Goal: Task Accomplishment & Management: Use online tool/utility

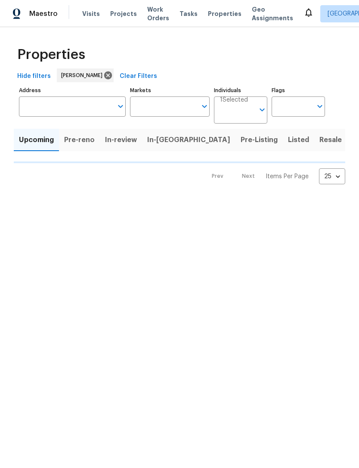
type input "100"
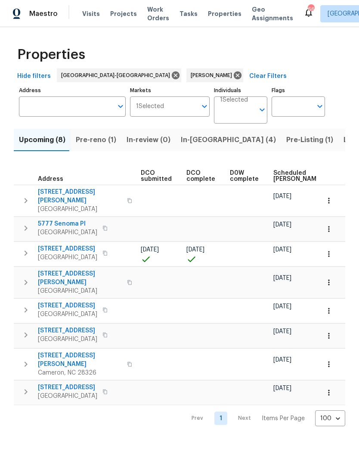
scroll to position [0, 149]
click at [277, 172] on span "Scheduled [PERSON_NAME]" at bounding box center [295, 176] width 49 height 12
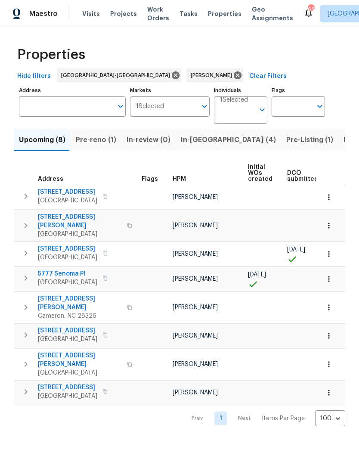
click at [98, 136] on span "Pre-reno (1)" at bounding box center [96, 140] width 41 height 12
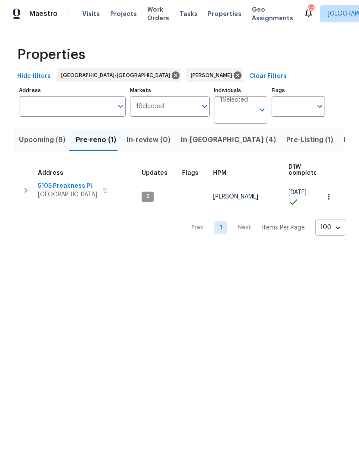
click at [143, 138] on span "In-review (0)" at bounding box center [149, 140] width 44 height 12
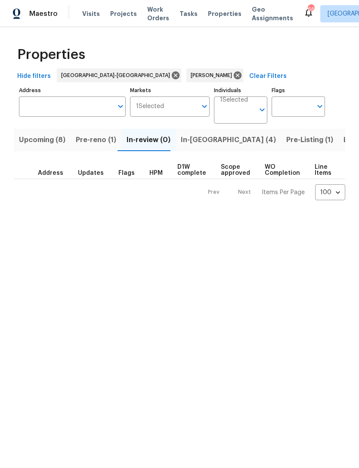
click at [195, 141] on span "In-[GEOGRAPHIC_DATA] (4)" at bounding box center [228, 140] width 95 height 12
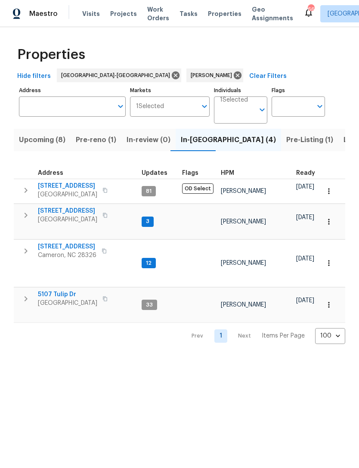
click at [287, 141] on span "Pre-Listing (1)" at bounding box center [310, 140] width 47 height 12
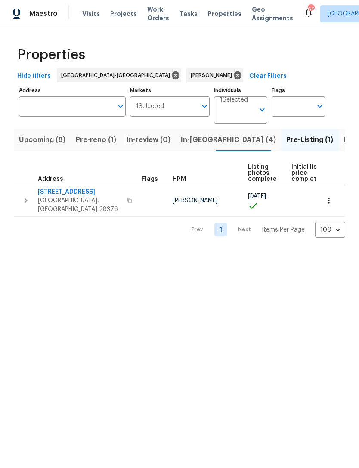
click at [344, 140] on span "Listed (12)" at bounding box center [361, 140] width 35 height 12
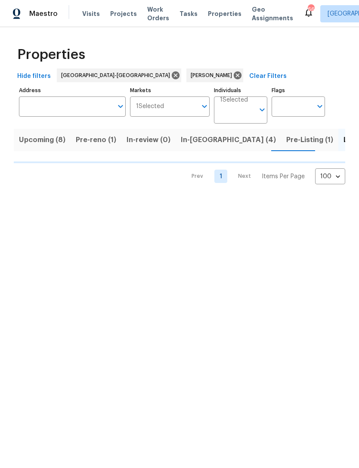
click at [43, 141] on span "Upcoming (8)" at bounding box center [42, 140] width 47 height 12
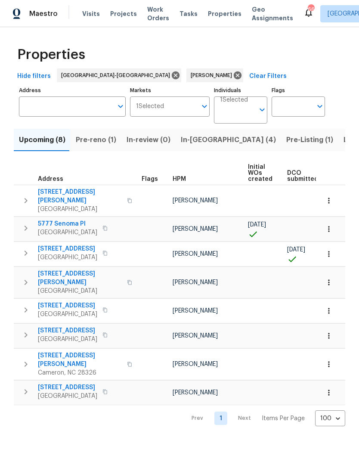
click at [244, 101] on span "1 Selected" at bounding box center [234, 100] width 28 height 7
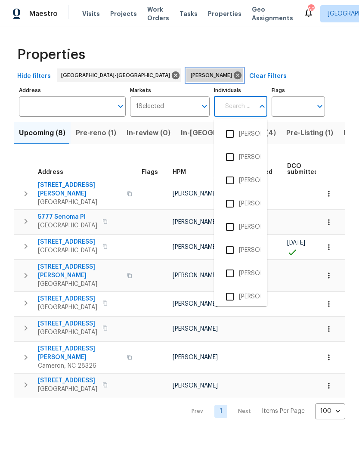
click at [234, 74] on icon at bounding box center [238, 76] width 8 height 8
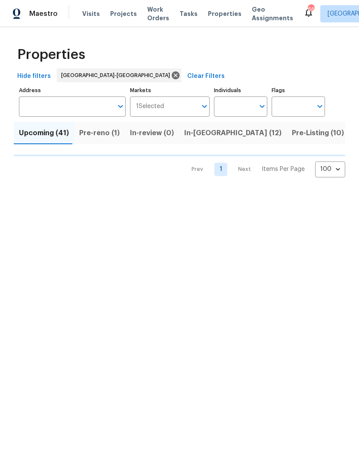
click at [78, 106] on input "Address" at bounding box center [66, 107] width 94 height 20
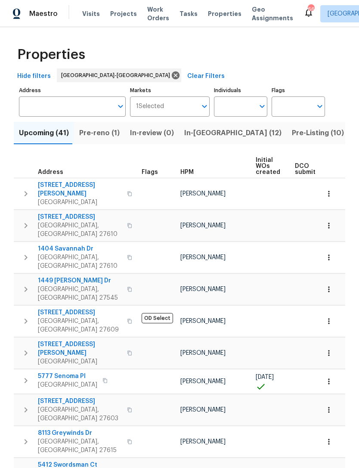
click at [52, 106] on input "Address" at bounding box center [66, 107] width 94 height 20
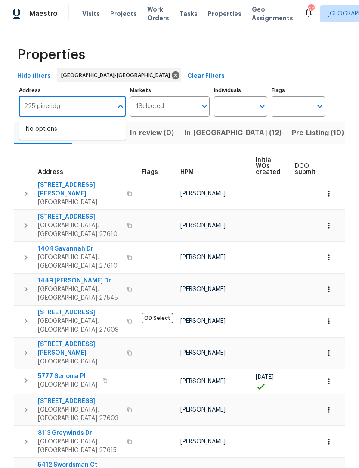
type input "225 pineridge"
click at [82, 131] on li "225 Pineridge Dr Cameron NC 28326" at bounding box center [72, 133] width 107 height 23
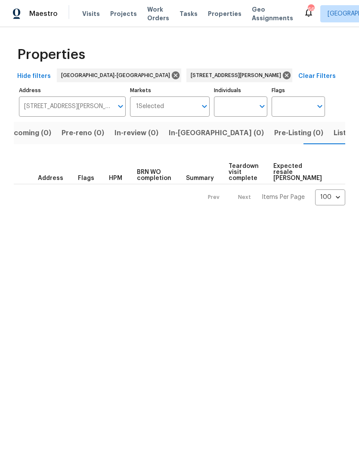
scroll to position [0, 16]
click at [31, 132] on span "Upcoming (0)" at bounding box center [26, 133] width 47 height 12
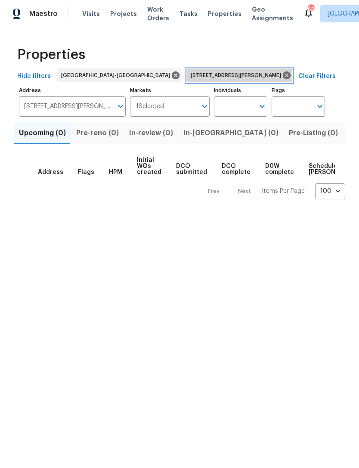
click at [283, 76] on icon at bounding box center [287, 76] width 8 height 8
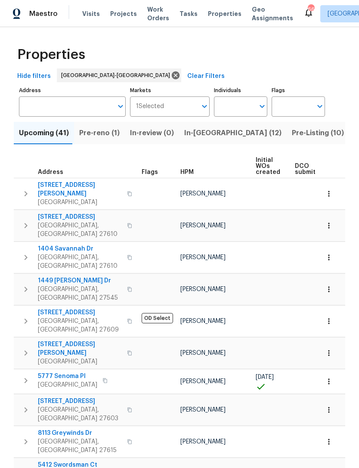
click at [231, 105] on input "Individuals" at bounding box center [234, 107] width 41 height 20
type input "Preston"
click at [250, 133] on li "[PERSON_NAME]" at bounding box center [241, 134] width 40 height 18
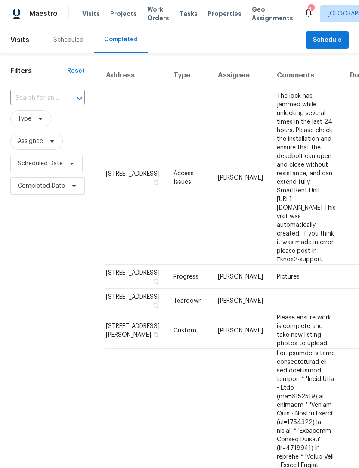
click at [66, 101] on div at bounding box center [73, 99] width 22 height 12
type input "pineridge"
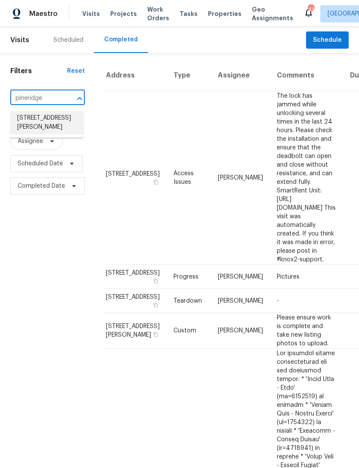
click at [58, 120] on li "224 Pineridge Dr, Cameron, NC 28326" at bounding box center [46, 122] width 73 height 23
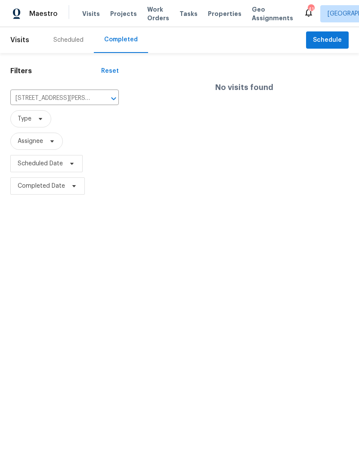
click at [35, 97] on input "224 Pineridge Dr, Cameron, NC 28326" at bounding box center [52, 98] width 84 height 13
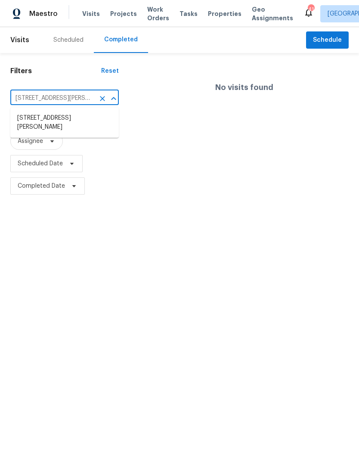
click at [48, 58] on div "Filters Reset 224 Pineridge Dr, Cameron, NC 28326 ​ Type Assignee Scheduled Dat…" at bounding box center [64, 125] width 129 height 144
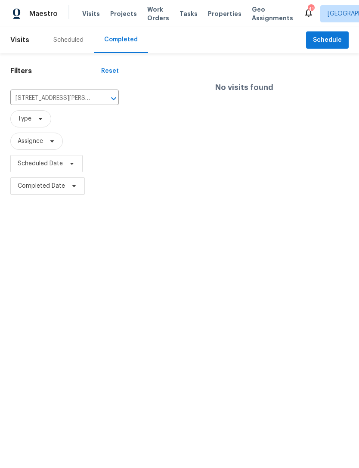
click at [67, 40] on div "Scheduled" at bounding box center [68, 40] width 30 height 9
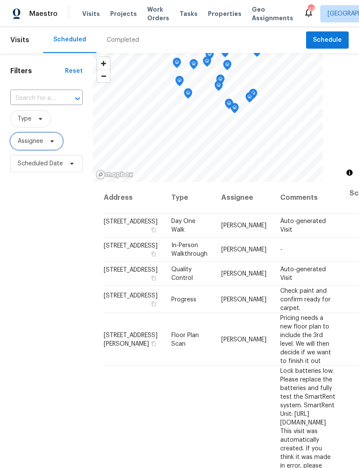
click at [31, 144] on span "Assignee" at bounding box center [30, 141] width 25 height 9
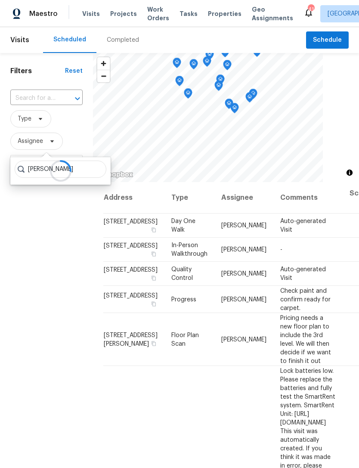
type input "Preston sexton"
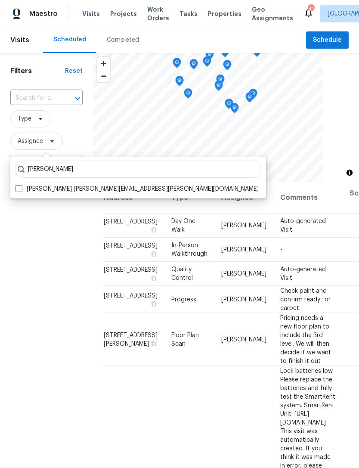
click at [115, 187] on label "Preston Sexton preston.sexton@opendoor.com" at bounding box center [138, 189] width 244 height 9
click at [21, 187] on input "Preston Sexton preston.sexton@opendoor.com" at bounding box center [19, 188] width 6 height 6
checkbox input "true"
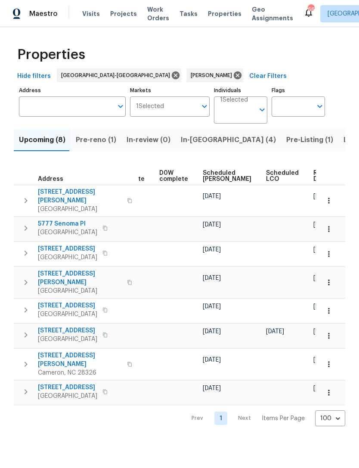
scroll to position [0, 217]
click at [212, 178] on span "Scheduled COE" at bounding box center [227, 176] width 49 height 12
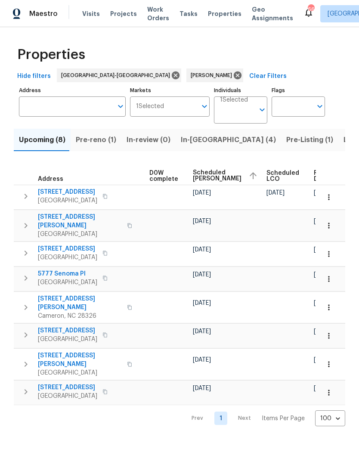
scroll to position [0, 227]
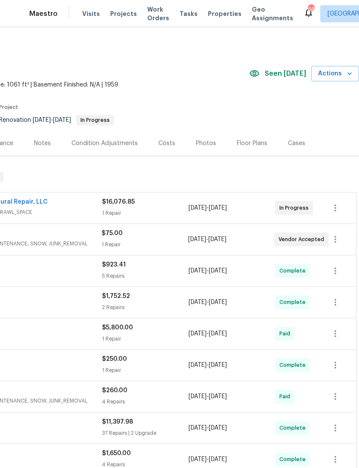
scroll to position [0, 128]
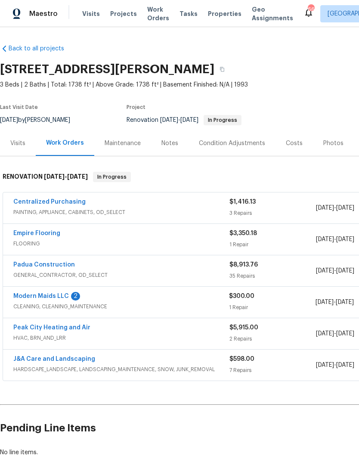
click at [65, 296] on link "Modern Maids LLC" at bounding box center [41, 297] width 56 height 6
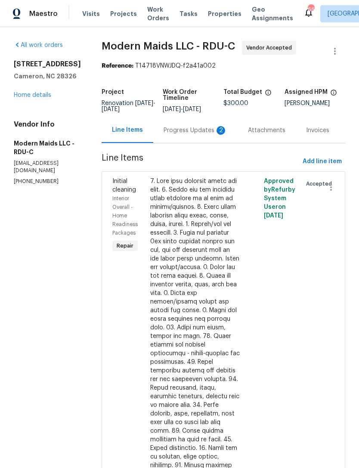
click at [201, 141] on div "Progress Updates 2" at bounding box center [195, 130] width 84 height 25
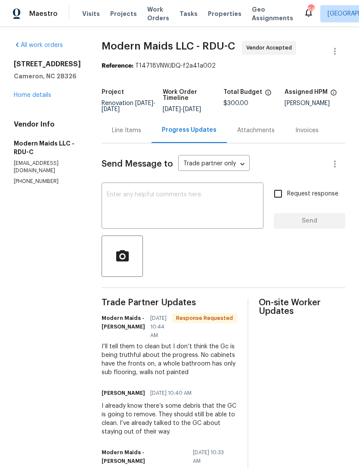
click at [198, 220] on textarea at bounding box center [183, 207] width 152 height 30
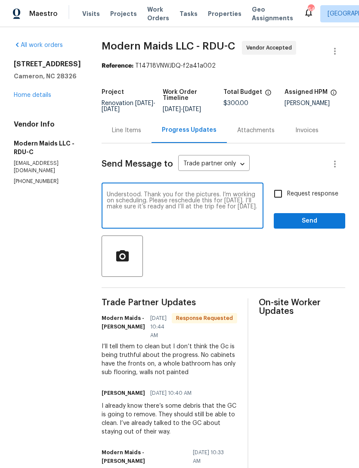
type textarea "Understood. Thank you for the pictures. I’m working on scheduling. Please resch…"
click at [279, 202] on input "Request response" at bounding box center [278, 194] width 18 height 18
checkbox input "true"
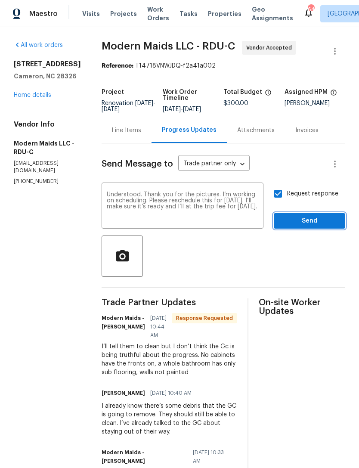
click at [318, 225] on span "Send" at bounding box center [310, 221] width 58 height 11
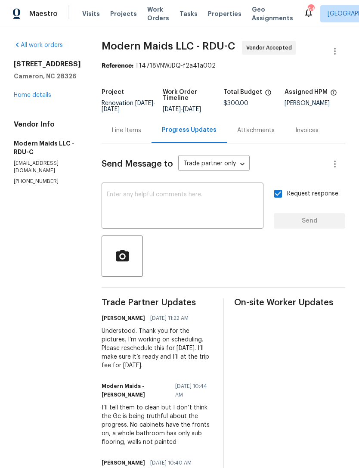
click at [129, 135] on div "Line Items" at bounding box center [126, 130] width 29 height 9
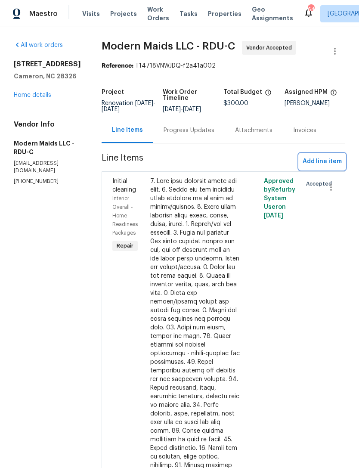
click at [323, 166] on span "Add line item" at bounding box center [322, 161] width 39 height 11
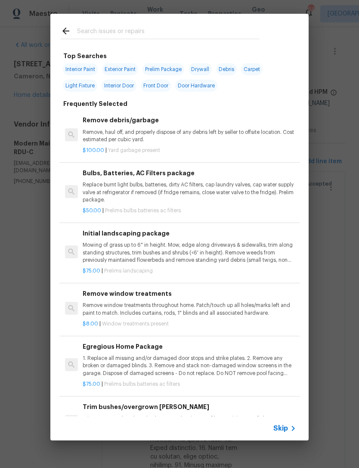
click at [133, 32] on input "text" at bounding box center [168, 32] width 183 height 13
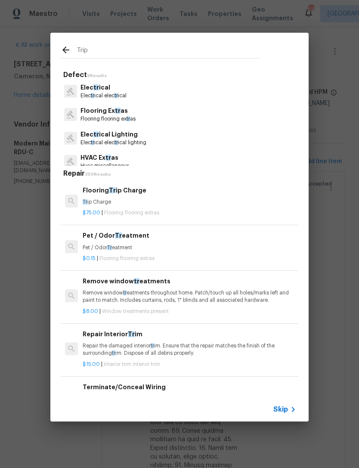
type input "Trip"
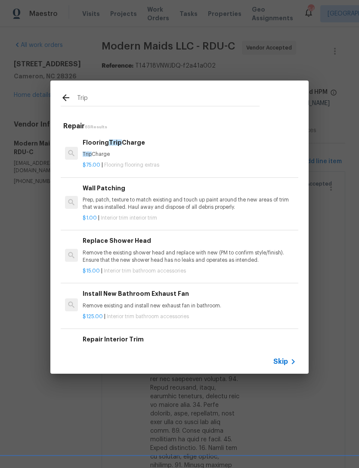
click at [136, 145] on h6 "Flooring Trip Charge" at bounding box center [190, 142] width 214 height 9
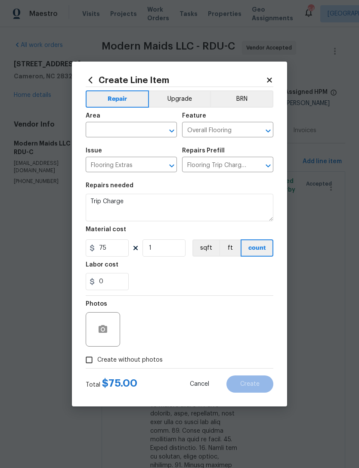
click at [142, 168] on input "Flooring Extras" at bounding box center [119, 165] width 67 height 13
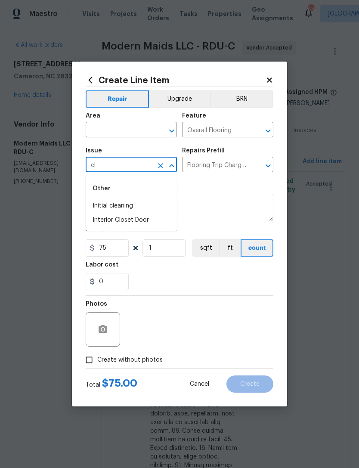
click at [135, 206] on li "Initial cleaning" at bounding box center [131, 206] width 91 height 14
type input "Initial cleaning"
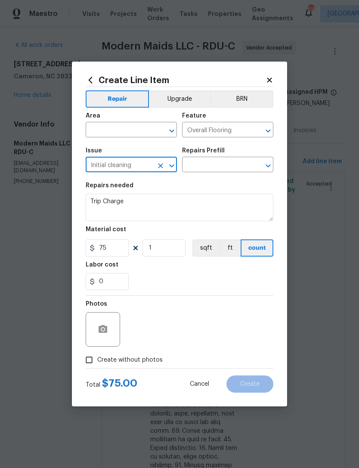
click at [131, 129] on input "text" at bounding box center [119, 130] width 67 height 13
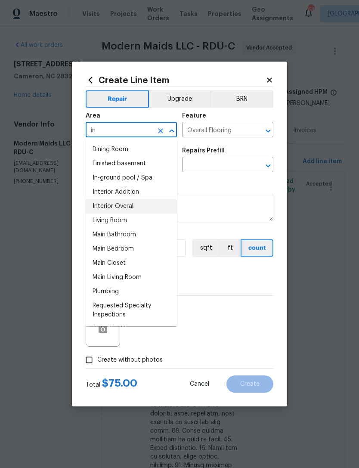
click at [134, 206] on li "Interior Overall" at bounding box center [131, 207] width 91 height 14
type input "Interior Overall"
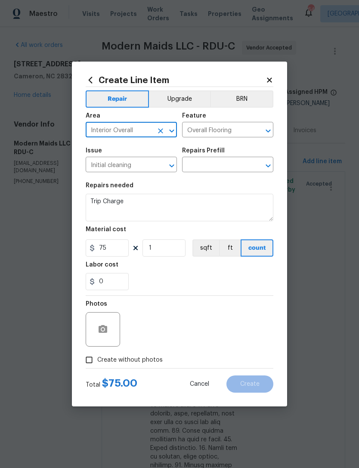
click at [231, 131] on input "Overall Flooring" at bounding box center [215, 130] width 67 height 13
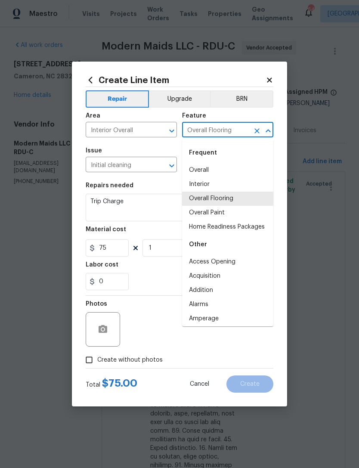
click at [218, 183] on li "Interior" at bounding box center [227, 185] width 91 height 14
type input "Interior"
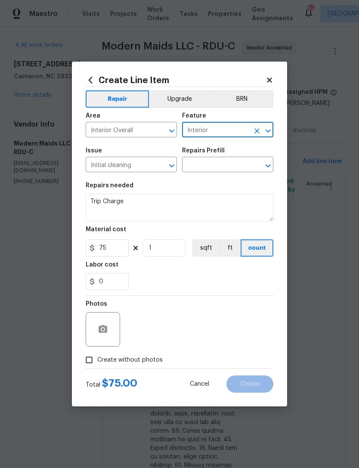
click at [221, 165] on input "text" at bounding box center [215, 165] width 67 height 13
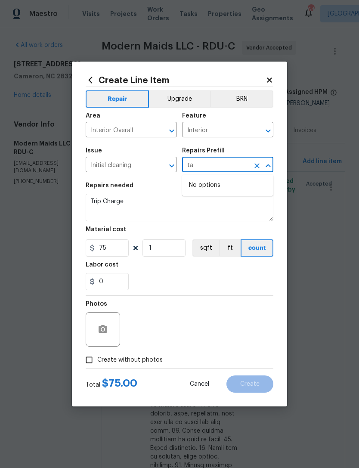
type input "ta"
click at [136, 166] on input "Initial cleaning" at bounding box center [119, 165] width 67 height 13
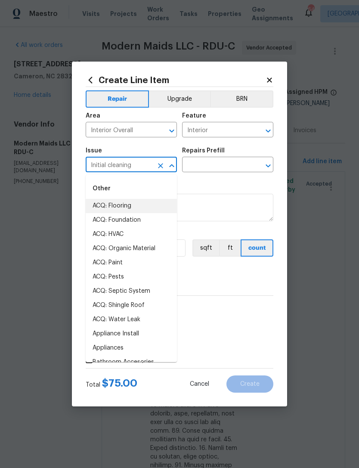
type input "r"
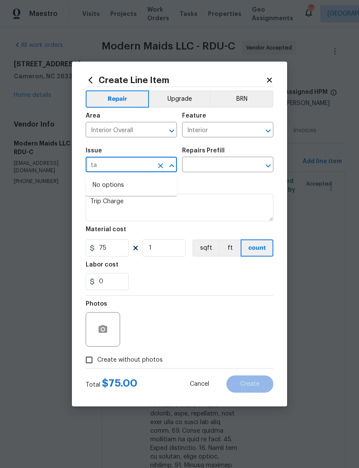
type input "t"
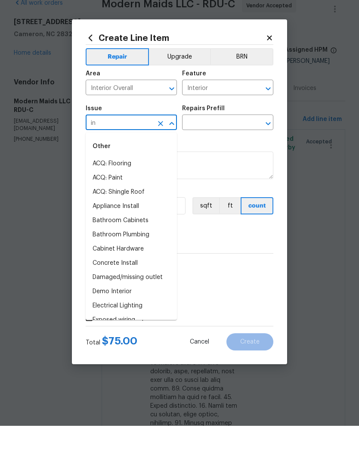
type input "i"
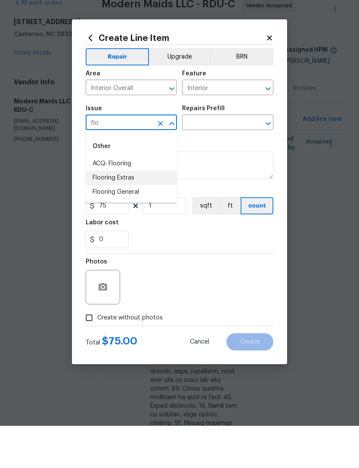
click at [132, 213] on li "Flooring Extras" at bounding box center [131, 220] width 91 height 14
type input "Flooring Extras"
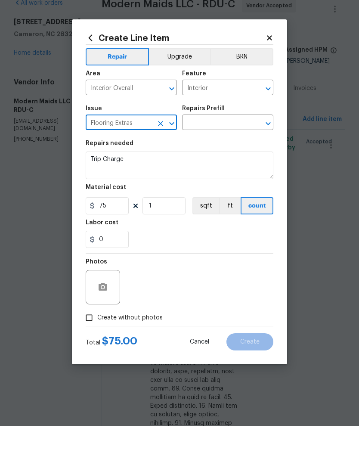
click at [228, 159] on input "text" at bounding box center [215, 165] width 67 height 13
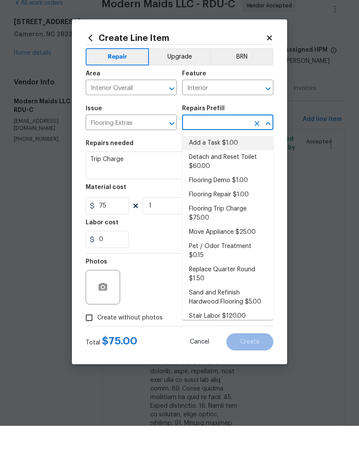
click at [221, 178] on li "Add a Task $1.00" at bounding box center [227, 185] width 91 height 14
type input "Add a Task $1.00"
type input "Overall Flooring"
type textarea "HPM to detail"
type input "Add a Task $1.00"
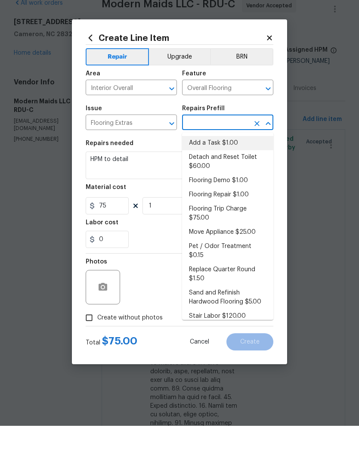
type input "1"
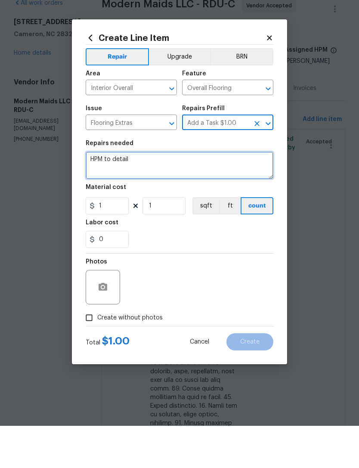
click at [97, 194] on textarea "HPM to detail" at bounding box center [180, 208] width 188 height 28
click at [94, 194] on textarea "HPM to detail" at bounding box center [180, 208] width 188 height 28
click at [93, 194] on textarea "HPM to detail" at bounding box center [180, 208] width 188 height 28
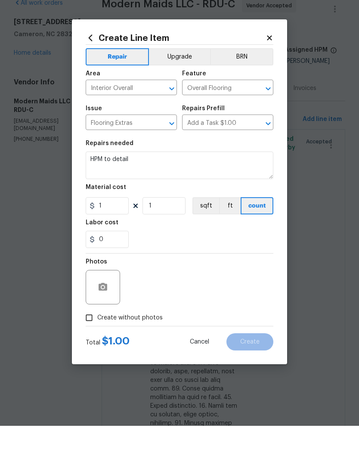
click at [221, 124] on input "Overall Flooring" at bounding box center [215, 130] width 67 height 13
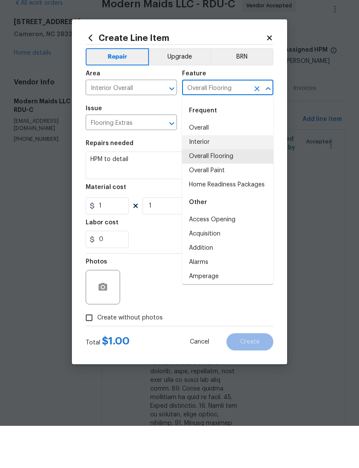
click at [208, 163] on li "Overall" at bounding box center [227, 170] width 91 height 14
type input "Overall"
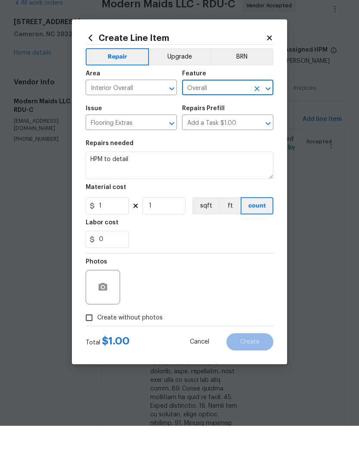
click at [116, 194] on textarea "HPM to detail" at bounding box center [180, 208] width 188 height 28
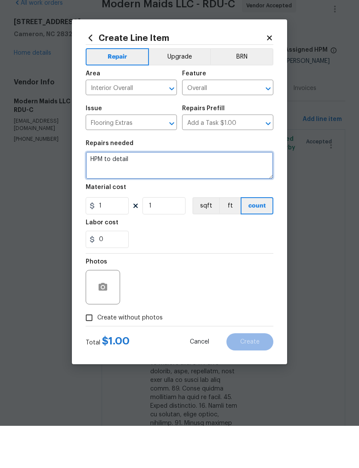
click at [115, 194] on textarea "HPM to detail" at bounding box center [180, 208] width 188 height 28
click at [119, 194] on textarea "HPM to detail" at bounding box center [180, 208] width 188 height 28
click at [94, 194] on textarea "Trip charge for scheduled cleaning service. Home was not ready. GC will be cove…" at bounding box center [180, 208] width 188 height 28
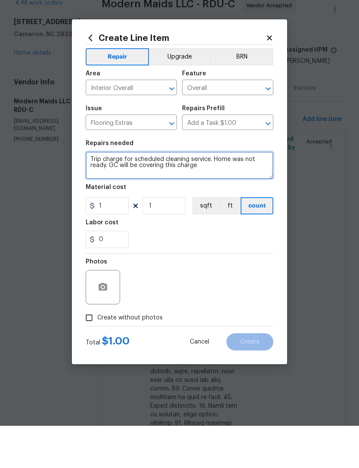
type textarea "Trip charge for scheduled cleaning service. Home was not ready. GC will be cove…"
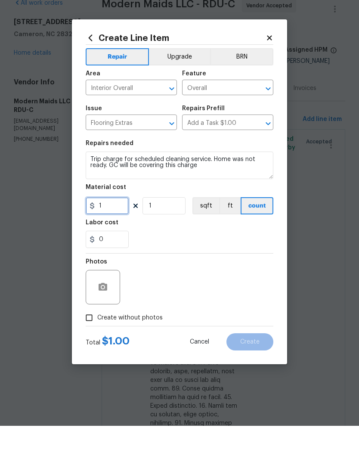
click at [111, 240] on input "1" at bounding box center [107, 248] width 43 height 17
type input "75"
click at [200, 254] on section "Repairs needed Trip charge for scheduled cleaning service. Home was not ready. …" at bounding box center [180, 237] width 188 height 118
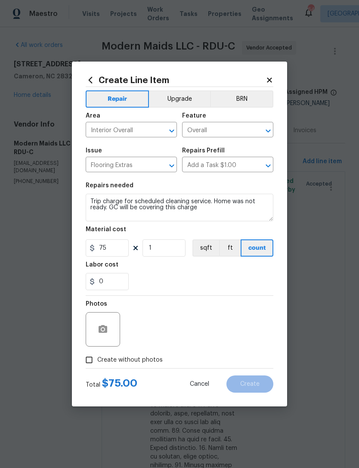
click at [124, 364] on span "Create without photos" at bounding box center [130, 360] width 66 height 9
click at [97, 364] on input "Create without photos" at bounding box center [89, 360] width 16 height 16
checkbox input "true"
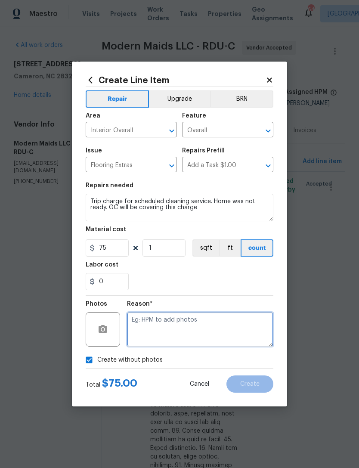
click at [185, 325] on textarea at bounding box center [200, 329] width 147 height 34
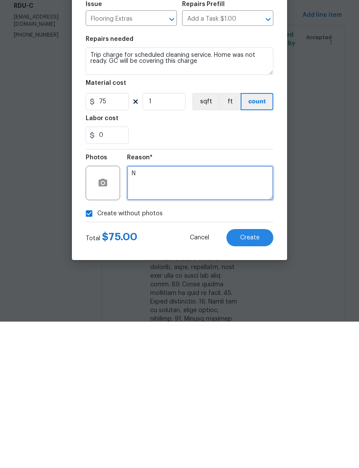
type textarea "N"
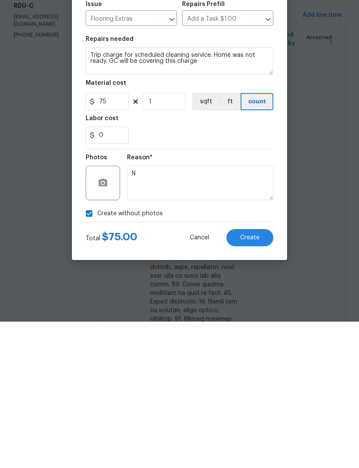
click at [252, 381] on span "Create" at bounding box center [249, 384] width 19 height 6
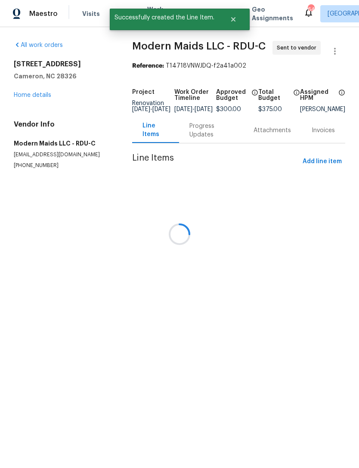
scroll to position [0, 0]
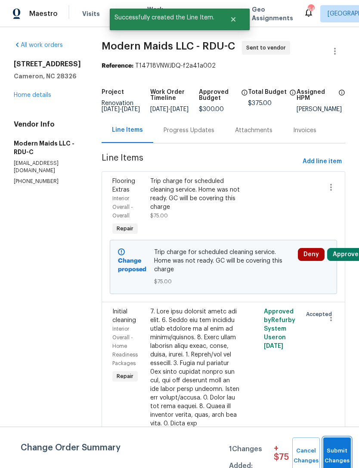
click at [336, 451] on span "Submit Changes" at bounding box center [337, 457] width 19 height 20
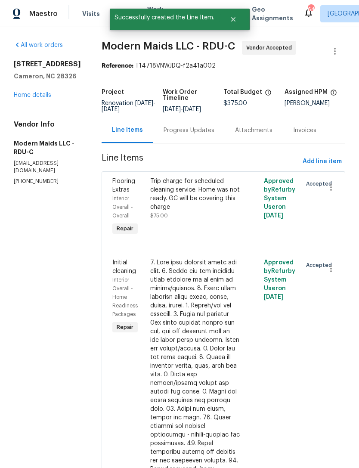
click at [32, 97] on link "Home details" at bounding box center [32, 95] width 37 height 6
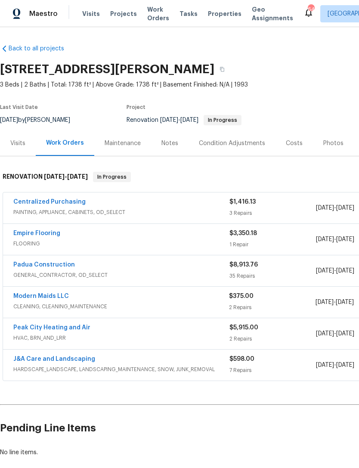
click at [52, 268] on link "Padua Construction" at bounding box center [44, 265] width 62 height 6
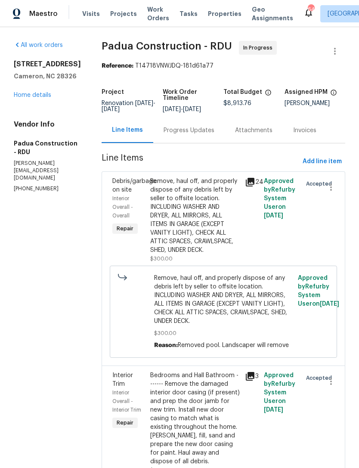
click at [33, 98] on link "Home details" at bounding box center [32, 95] width 37 height 6
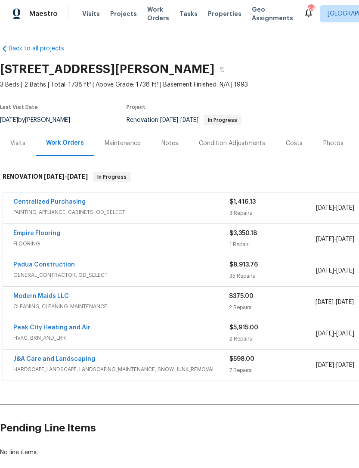
click at [167, 140] on div "Notes" at bounding box center [170, 143] width 17 height 9
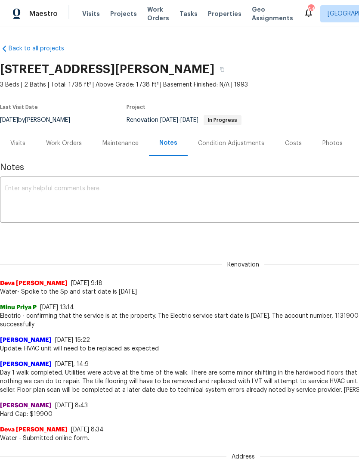
click at [64, 139] on div "Work Orders" at bounding box center [64, 143] width 36 height 9
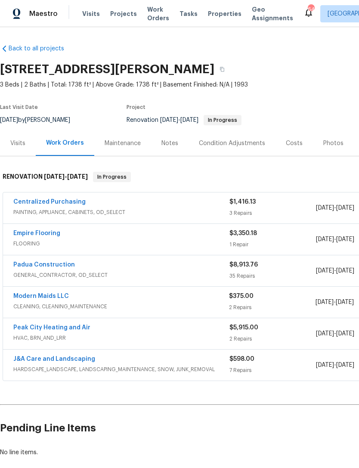
click at [53, 266] on link "Padua Construction" at bounding box center [44, 265] width 62 height 6
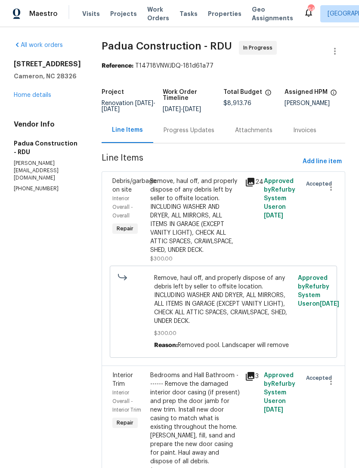
scroll to position [0, 0]
click at [324, 162] on span "Add line item" at bounding box center [322, 161] width 39 height 11
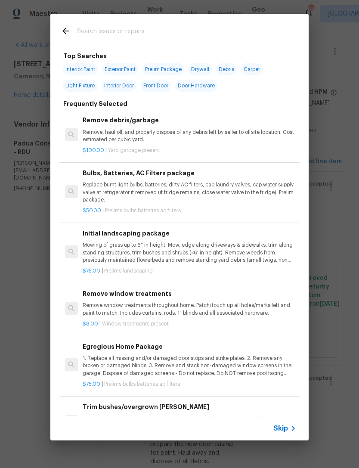
scroll to position [0, 0]
click at [105, 28] on input "text" at bounding box center [168, 32] width 183 height 13
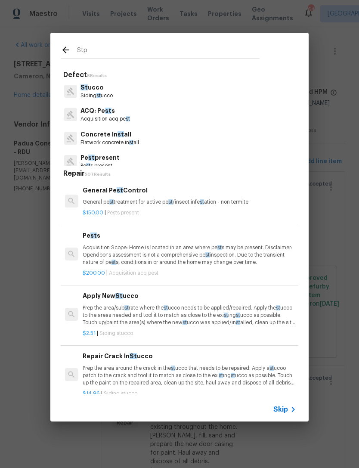
type input "Stpp"
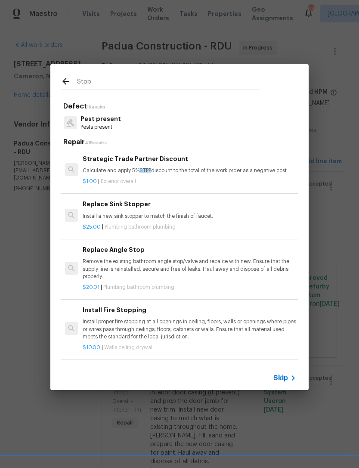
click at [181, 166] on div "Strategic Trade Partner Discount Calculate and apply 5% STPP discount to the to…" at bounding box center [190, 164] width 214 height 21
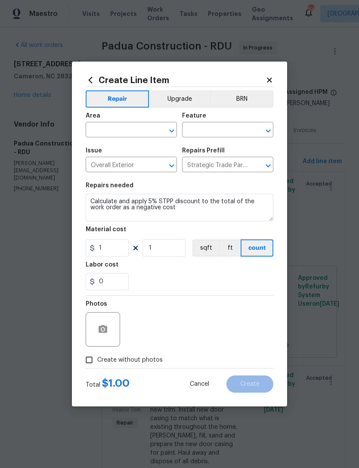
click at [231, 161] on input "Strategic Trade Partner Discount $1.00" at bounding box center [215, 165] width 67 height 13
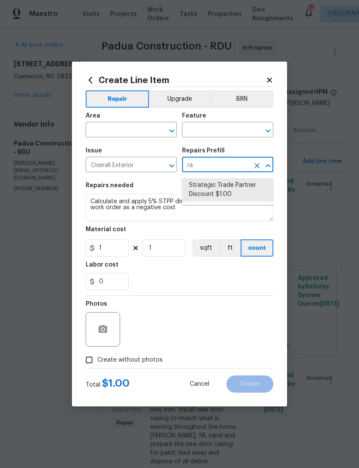
type input "r"
type input "task"
click at [112, 166] on input "Overall Exterior" at bounding box center [119, 165] width 67 height 13
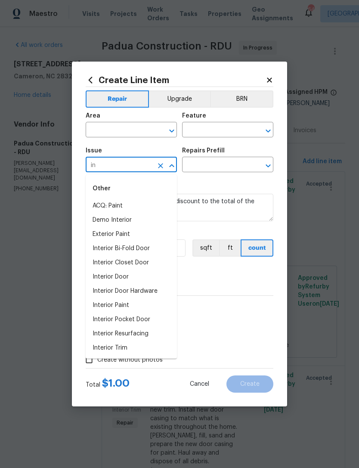
type input "i"
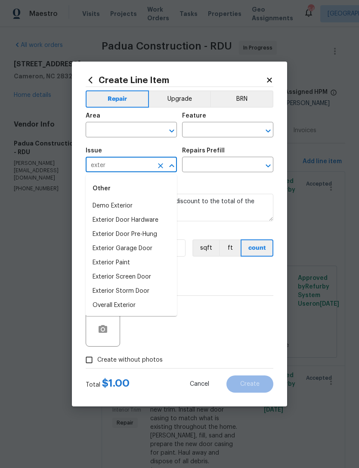
click at [141, 306] on li "Overall Exterior" at bounding box center [131, 306] width 91 height 14
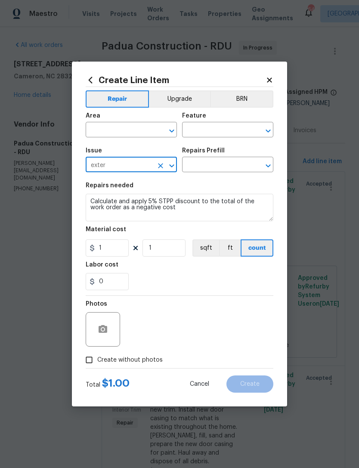
type input "Overall Exterior"
click at [218, 169] on input "text" at bounding box center [215, 165] width 67 height 13
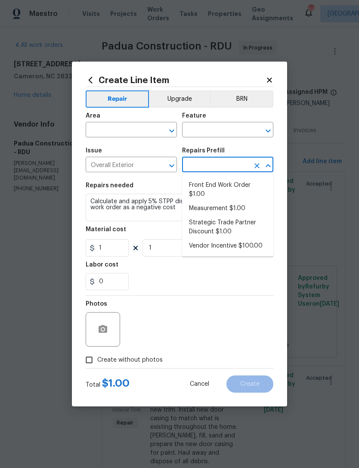
type input "r"
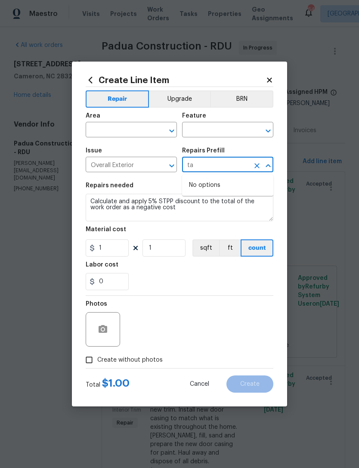
type input "t"
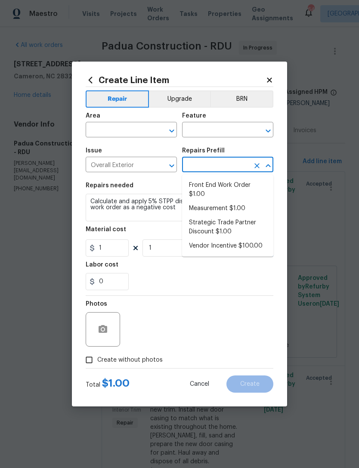
click at [160, 165] on icon "Clear" at bounding box center [160, 165] width 5 height 5
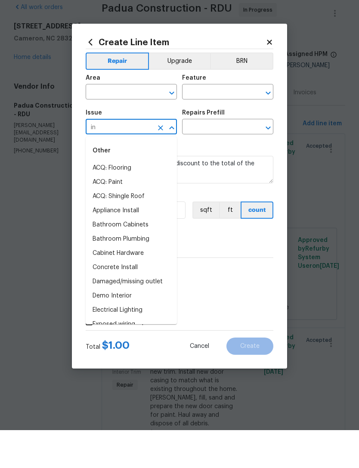
type input "i"
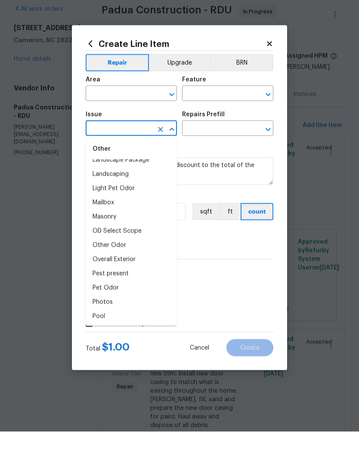
scroll to position [925, 0]
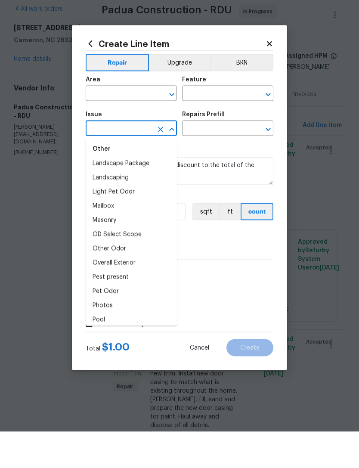
click at [219, 159] on input "text" at bounding box center [215, 165] width 67 height 13
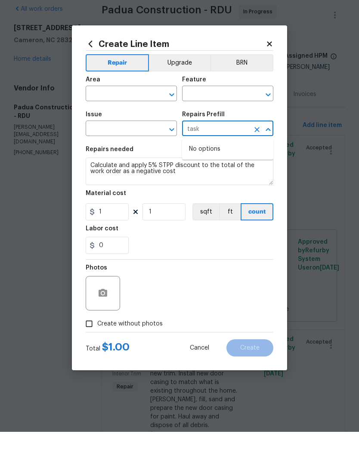
type input "task"
click at [270, 78] on icon at bounding box center [269, 80] width 5 height 5
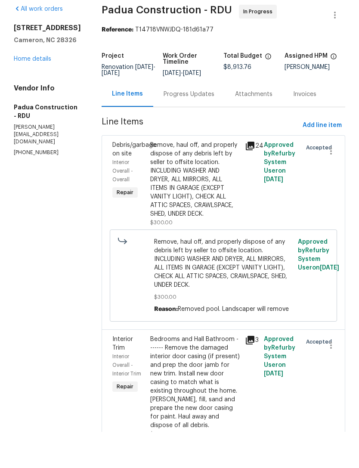
scroll to position [28, 0]
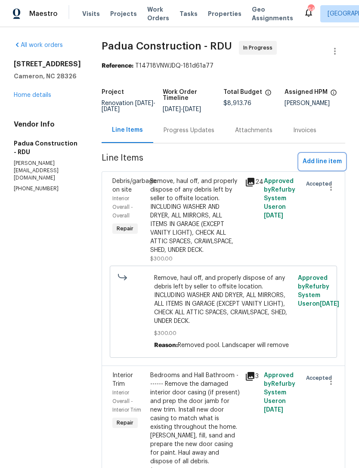
click at [318, 156] on span "Add line item" at bounding box center [322, 161] width 39 height 11
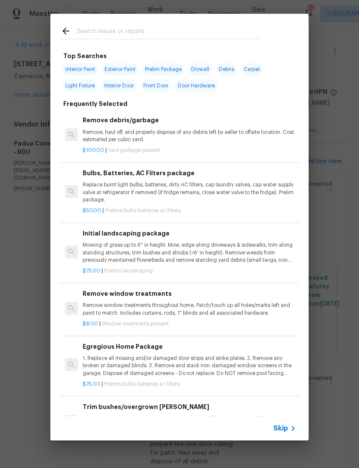
click at [157, 26] on input "text" at bounding box center [168, 32] width 183 height 13
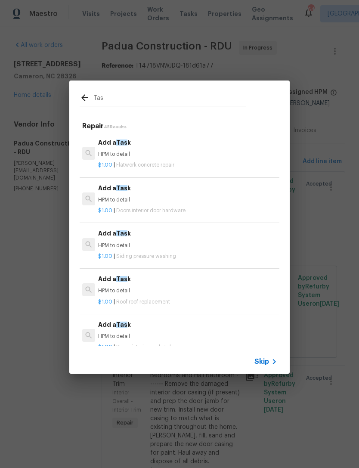
type input "Task"
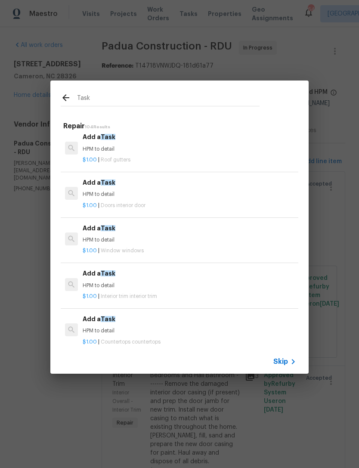
scroll to position [0, 0]
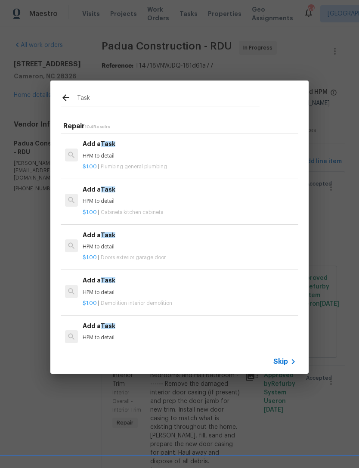
click at [158, 289] on p "HPM to detail" at bounding box center [190, 292] width 214 height 7
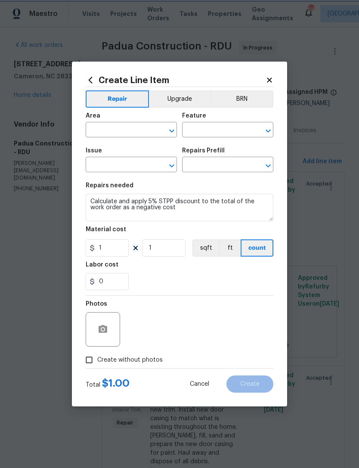
type input "Demolition"
type input "Demo Interior"
type input "Add a Task $1.00"
type textarea "HPM to detail"
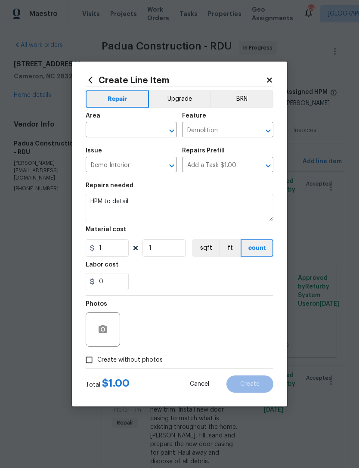
click at [116, 131] on input "text" at bounding box center [119, 130] width 67 height 13
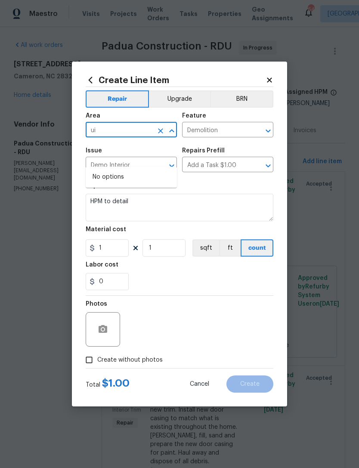
type input "u"
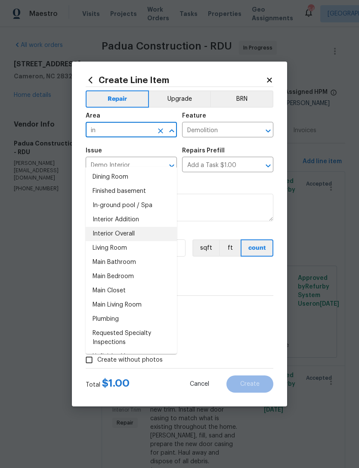
click at [146, 227] on li "Interior Overall" at bounding box center [131, 234] width 91 height 14
type input "Interior Overall"
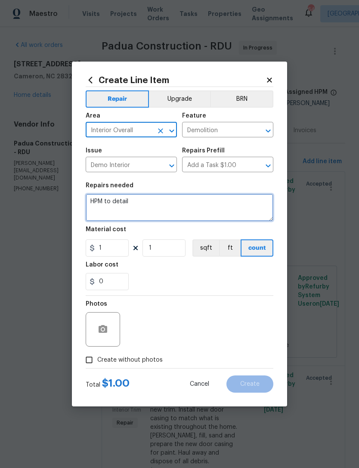
click at [100, 201] on textarea "HPM to detail" at bounding box center [180, 208] width 188 height 28
click at [94, 203] on textarea "HPM to detail" at bounding box center [180, 208] width 188 height 28
paste textarea "Trip charge for scheduled cleaning service. Home was not ready. GC will be cove…"
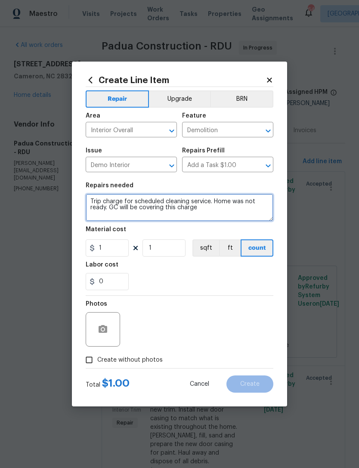
type textarea "Trip charge for scheduled cleaning service. Home was not ready. GC will be cove…"
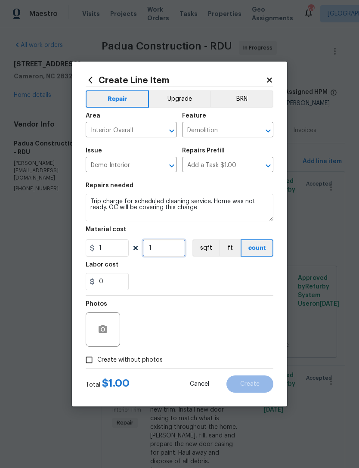
click at [161, 250] on input "1" at bounding box center [164, 248] width 43 height 17
type input "75"
click at [187, 281] on div "0" at bounding box center [180, 281] width 188 height 17
click at [145, 365] on span "Create without photos" at bounding box center [130, 360] width 66 height 9
click at [97, 365] on input "Create without photos" at bounding box center [89, 360] width 16 height 16
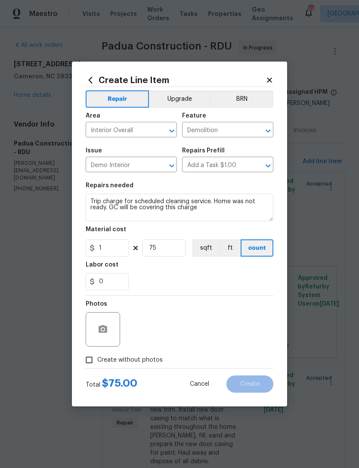
checkbox input "true"
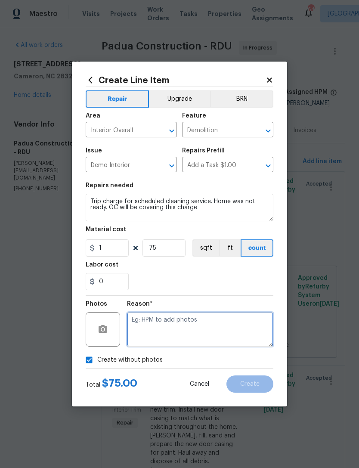
click at [185, 328] on textarea at bounding box center [200, 329] width 147 height 34
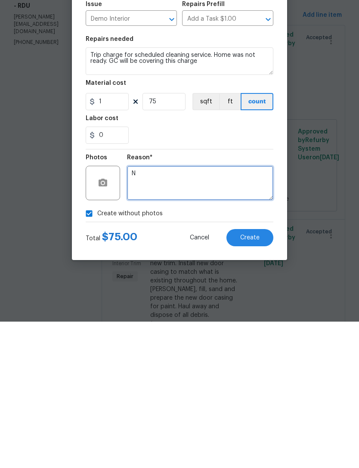
type textarea "N"
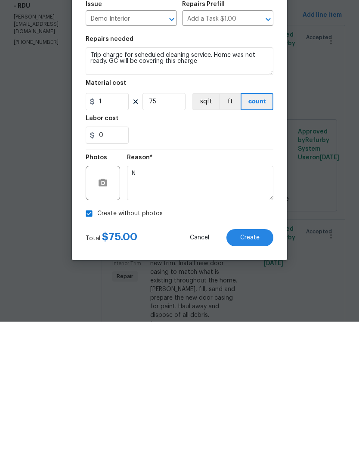
click at [252, 376] on button "Create" at bounding box center [250, 384] width 47 height 17
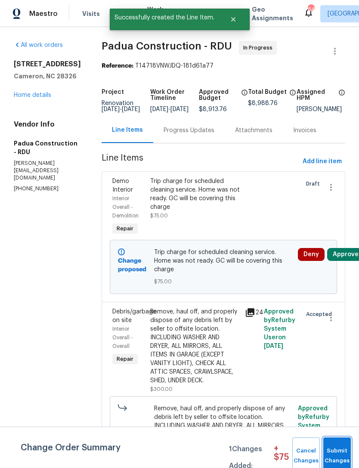
click at [337, 450] on span "Submit Changes" at bounding box center [337, 457] width 19 height 20
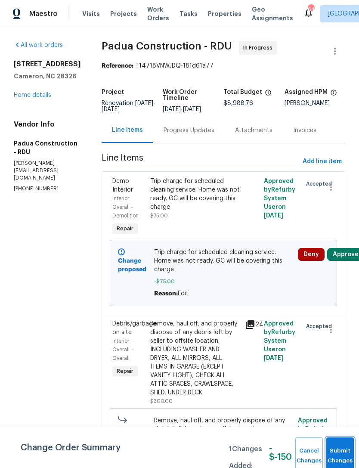
click at [339, 450] on button "Submit Changes" at bounding box center [341, 456] width 28 height 37
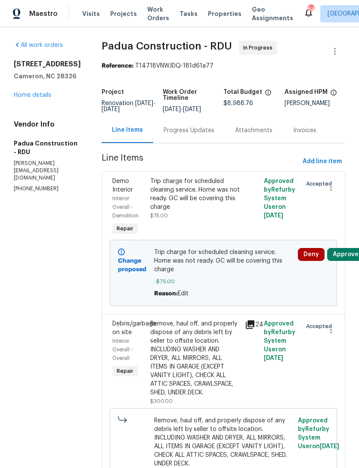
click at [31, 98] on link "Home details" at bounding box center [32, 95] width 37 height 6
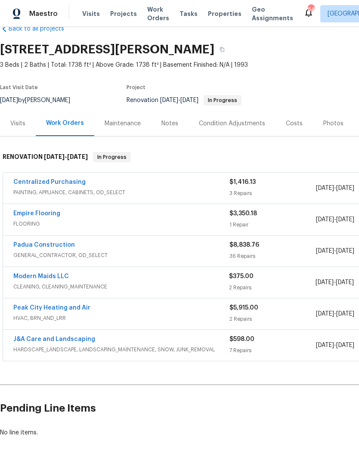
scroll to position [19, 0]
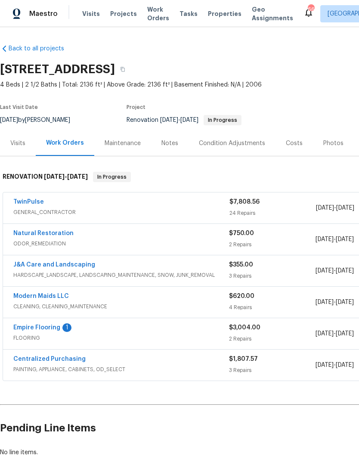
click at [58, 325] on link "Empire Flooring" at bounding box center [36, 328] width 47 height 6
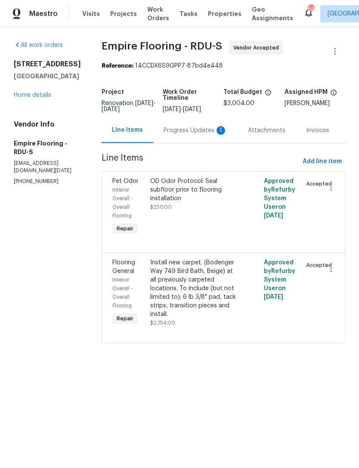
click at [204, 135] on div "Progress Updates 1" at bounding box center [196, 130] width 64 height 9
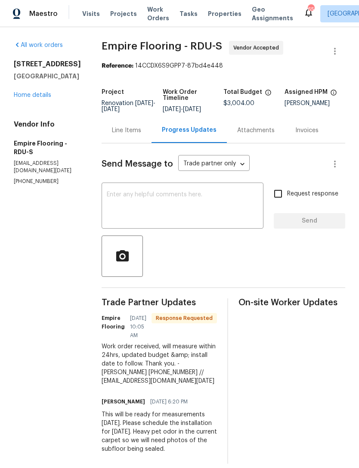
click at [196, 209] on textarea at bounding box center [183, 207] width 152 height 30
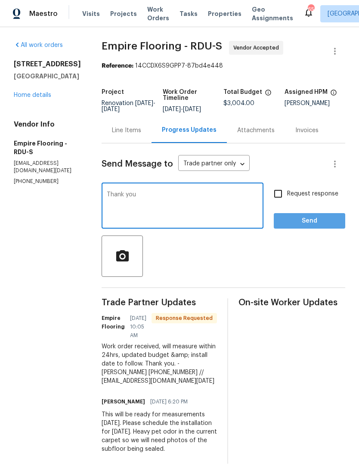
type textarea "Thank you"
click at [302, 222] on span "Send" at bounding box center [310, 221] width 58 height 11
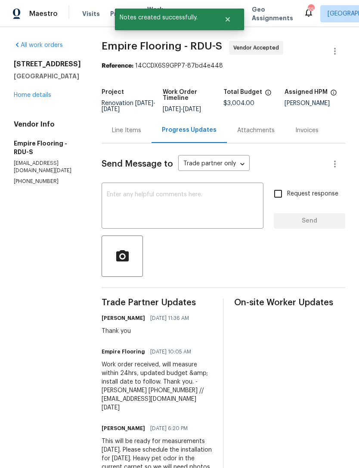
click at [44, 94] on link "Home details" at bounding box center [32, 95] width 37 height 6
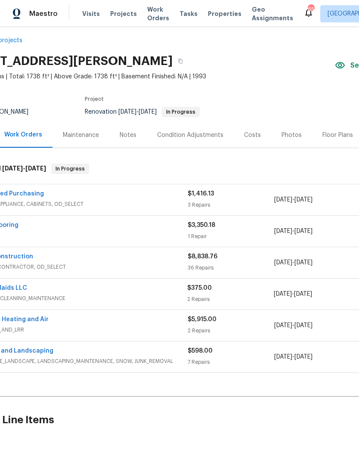
scroll to position [8, 43]
click at [252, 133] on div "Costs" at bounding box center [252, 135] width 17 height 9
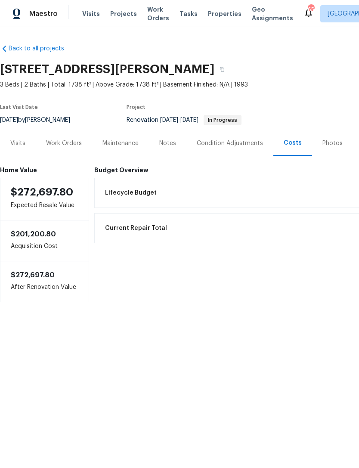
click at [59, 142] on div "Work Orders" at bounding box center [64, 143] width 36 height 9
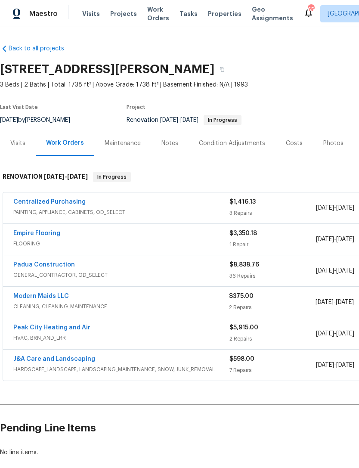
click at [169, 143] on div "Notes" at bounding box center [170, 143] width 17 height 9
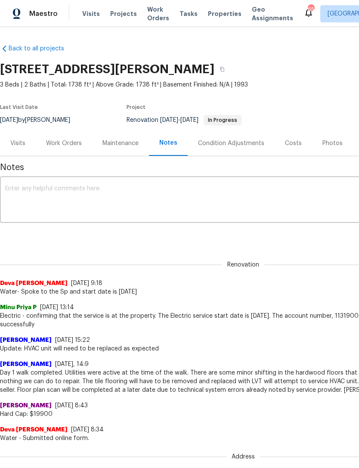
click at [129, 195] on textarea at bounding box center [243, 201] width 477 height 30
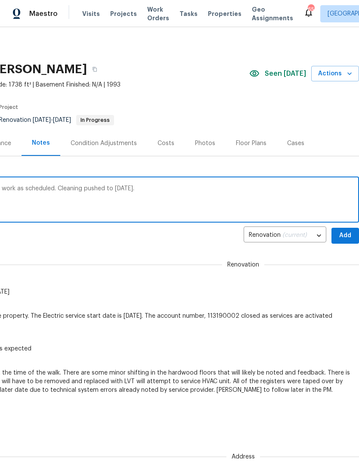
scroll to position [0, 128]
type textarea "Update: GC was not ready/completed with work as scheduled. Cleaning pushed to T…"
click at [348, 234] on span "Add" at bounding box center [346, 236] width 14 height 11
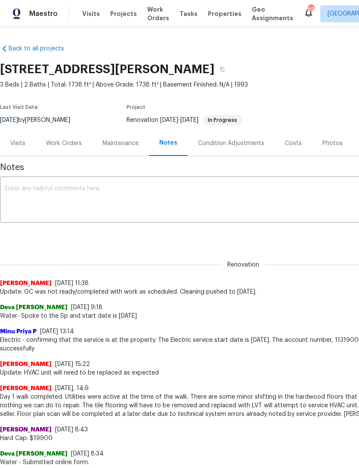
scroll to position [0, 0]
click at [65, 142] on div "Work Orders" at bounding box center [64, 143] width 36 height 9
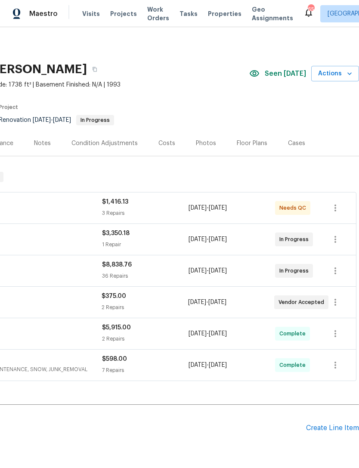
scroll to position [0, 128]
click at [340, 303] on icon "button" at bounding box center [336, 302] width 10 height 10
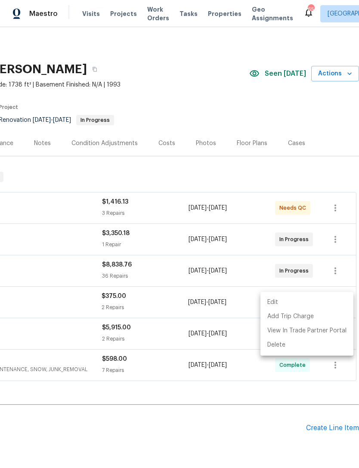
click at [271, 302] on li "Edit" at bounding box center [307, 303] width 93 height 14
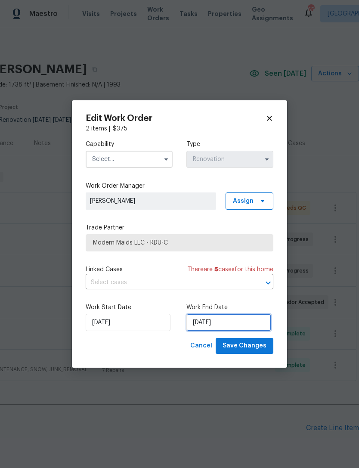
click at [206, 323] on input "9/22/2025" at bounding box center [229, 322] width 85 height 17
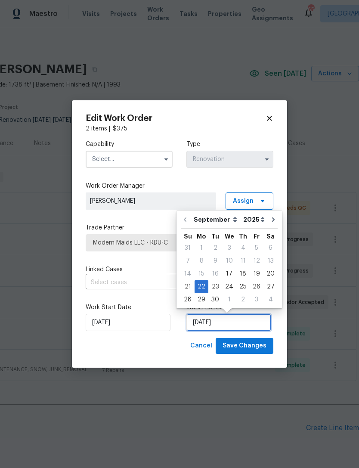
scroll to position [16, 0]
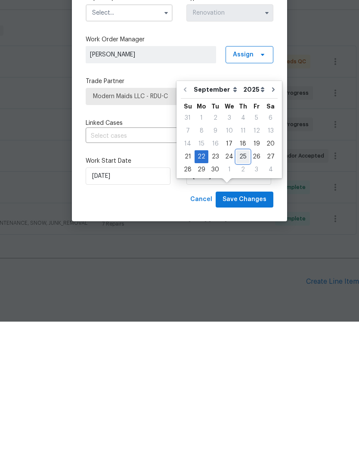
click at [240, 297] on div "25" at bounding box center [243, 303] width 13 height 12
type input "9/25/2025"
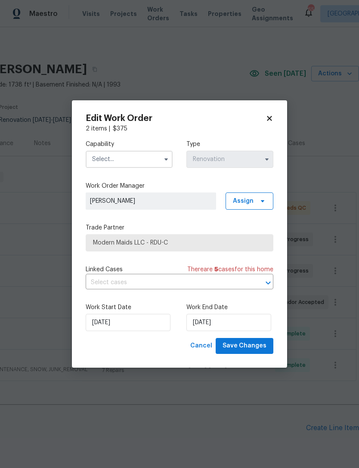
click at [131, 158] on input "text" at bounding box center [129, 159] width 87 height 17
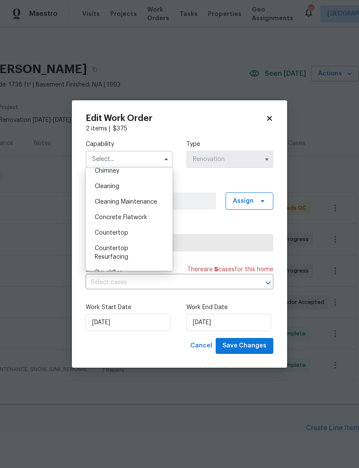
scroll to position [114, 0]
click at [130, 187] on div "Cleaning" at bounding box center [129, 188] width 83 height 16
type input "Cleaning"
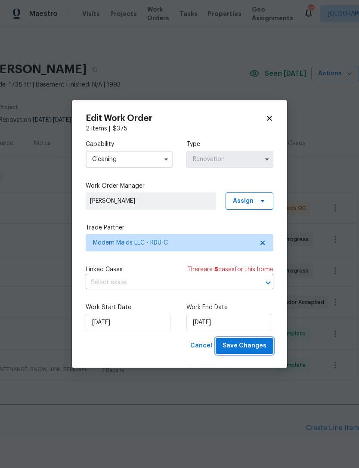
click at [248, 344] on span "Save Changes" at bounding box center [245, 346] width 44 height 11
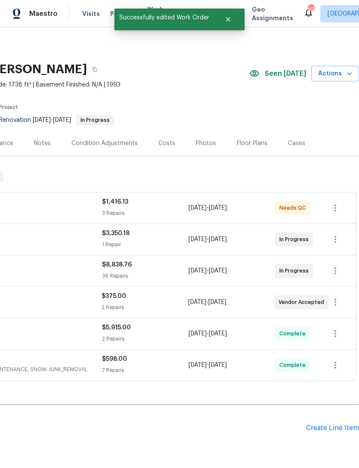
scroll to position [0, 0]
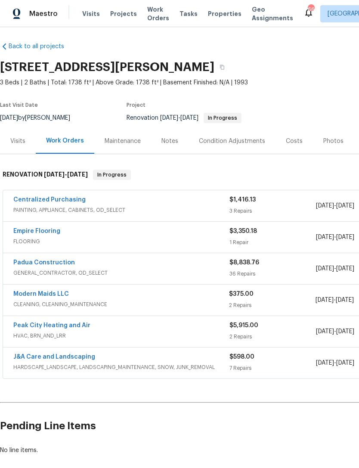
scroll to position [2, 0]
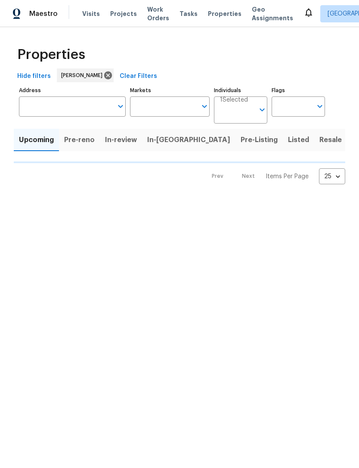
type input "100"
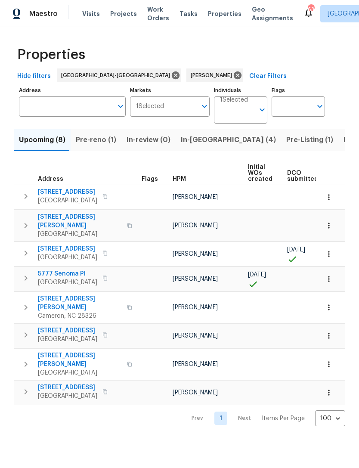
click at [67, 245] on span "[STREET_ADDRESS]" at bounding box center [67, 249] width 59 height 9
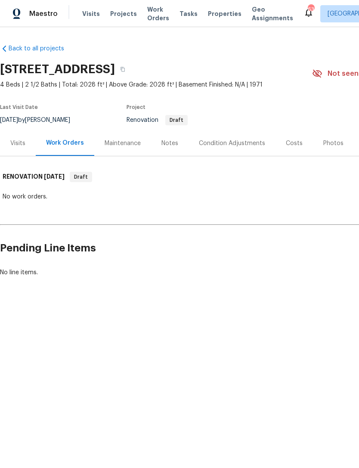
click at [216, 137] on div "Condition Adjustments" at bounding box center [232, 143] width 87 height 25
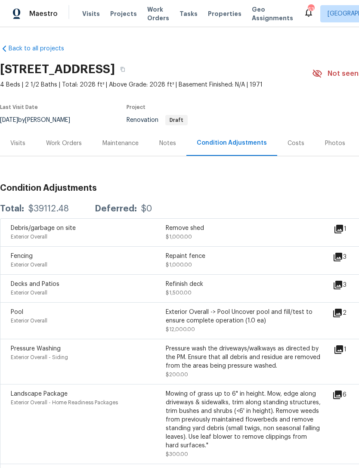
click at [344, 228] on icon at bounding box center [339, 229] width 9 height 9
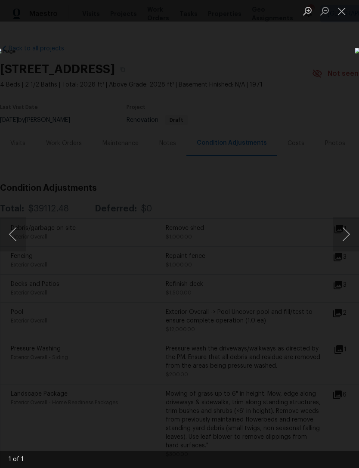
click at [344, 14] on button "Close lightbox" at bounding box center [342, 10] width 17 height 15
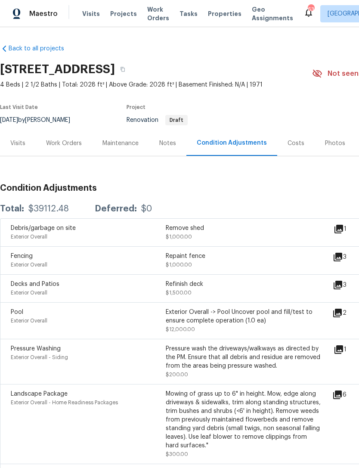
click at [340, 257] on icon at bounding box center [338, 257] width 9 height 9
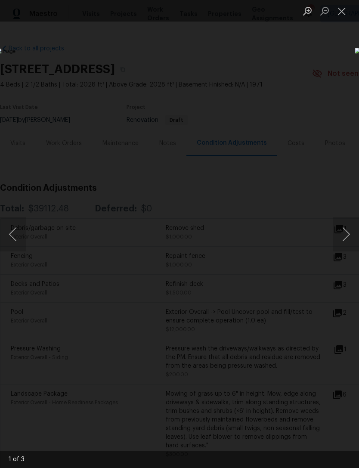
click at [346, 10] on button "Close lightbox" at bounding box center [342, 10] width 17 height 15
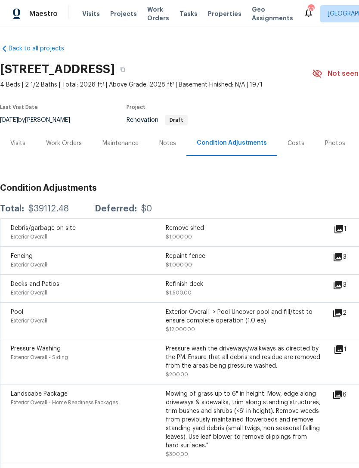
click at [169, 141] on div "Notes" at bounding box center [167, 143] width 17 height 9
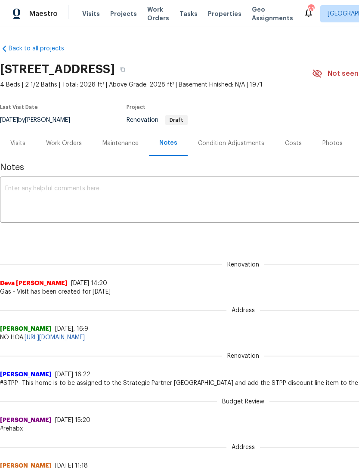
click at [293, 142] on div "Costs" at bounding box center [293, 143] width 17 height 9
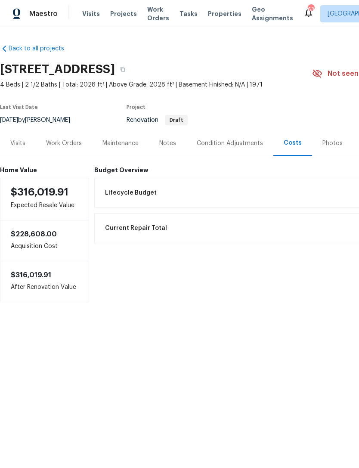
click at [174, 148] on div "Notes" at bounding box center [167, 143] width 37 height 25
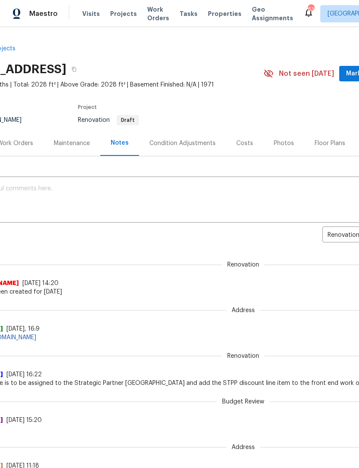
scroll to position [0, 50]
click at [187, 142] on div "Condition Adjustments" at bounding box center [182, 143] width 66 height 9
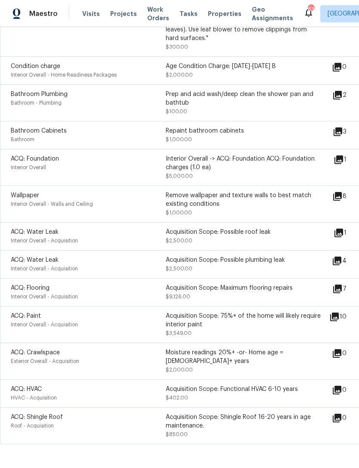
scroll to position [407, 0]
click at [344, 236] on icon at bounding box center [339, 233] width 9 height 9
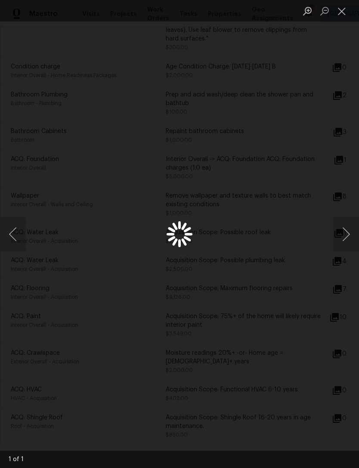
click at [344, 6] on button "Close lightbox" at bounding box center [342, 10] width 17 height 15
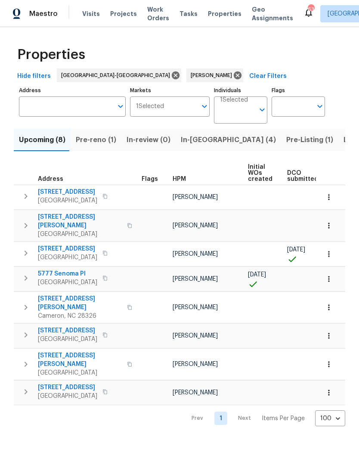
click at [75, 352] on span "[STREET_ADDRESS][PERSON_NAME]" at bounding box center [80, 360] width 84 height 17
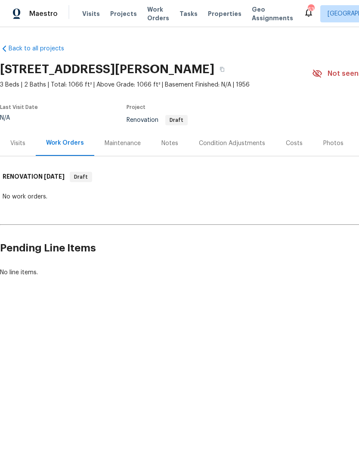
click at [19, 133] on div "Visits" at bounding box center [18, 143] width 36 height 25
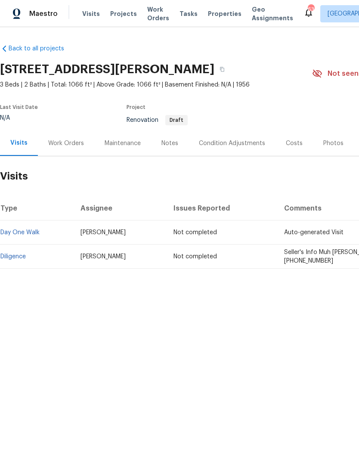
click at [222, 142] on div "Condition Adjustments" at bounding box center [232, 143] width 66 height 9
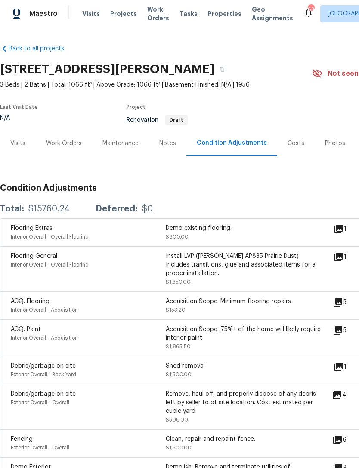
click at [344, 225] on icon at bounding box center [339, 229] width 10 height 10
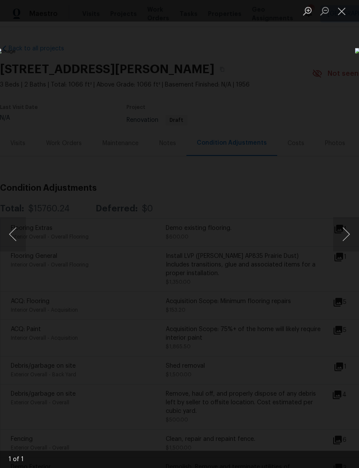
click at [352, 227] on button "Next image" at bounding box center [347, 234] width 26 height 34
click at [344, 232] on button "Next image" at bounding box center [347, 234] width 26 height 34
click at [340, 8] on button "Close lightbox" at bounding box center [342, 10] width 17 height 15
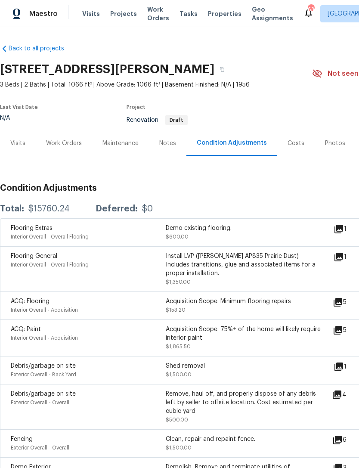
click at [344, 255] on icon at bounding box center [339, 257] width 9 height 9
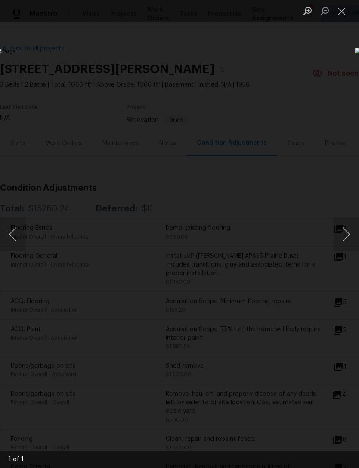
click at [344, 16] on button "Close lightbox" at bounding box center [342, 10] width 17 height 15
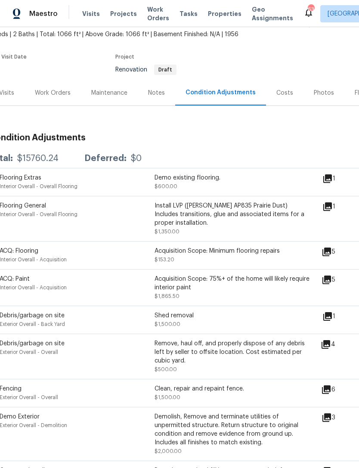
scroll to position [51, 13]
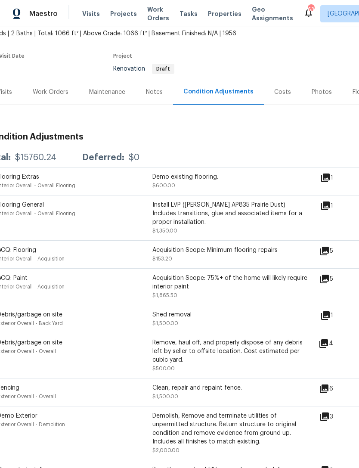
click at [329, 252] on icon at bounding box center [325, 251] width 9 height 9
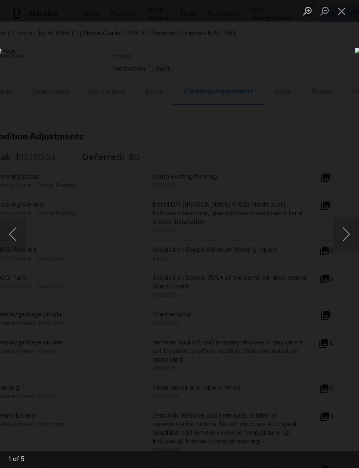
click at [349, 224] on button "Next image" at bounding box center [347, 234] width 26 height 34
click at [351, 230] on button "Next image" at bounding box center [347, 234] width 26 height 34
click at [349, 9] on button "Close lightbox" at bounding box center [342, 10] width 17 height 15
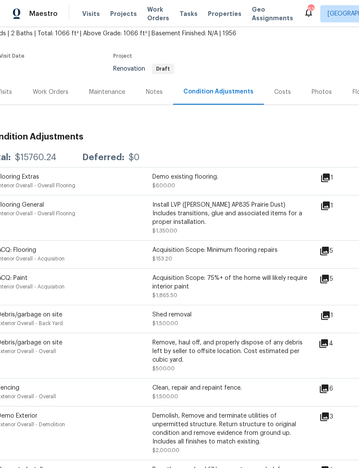
click at [329, 282] on icon at bounding box center [325, 279] width 9 height 9
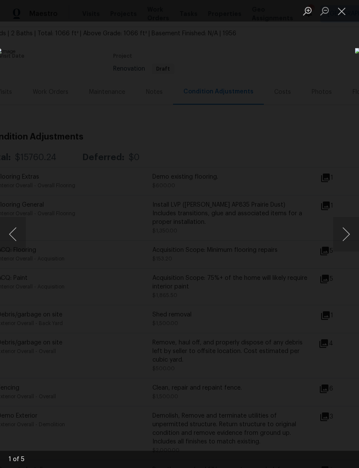
click at [352, 237] on button "Next image" at bounding box center [347, 234] width 26 height 34
click at [351, 238] on button "Next image" at bounding box center [347, 234] width 26 height 34
click at [346, 234] on button "Next image" at bounding box center [347, 234] width 26 height 34
click at [349, 12] on button "Close lightbox" at bounding box center [342, 10] width 17 height 15
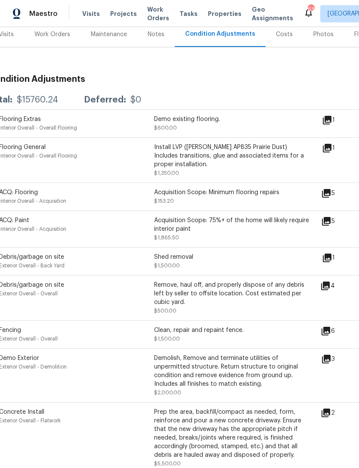
scroll to position [112, 14]
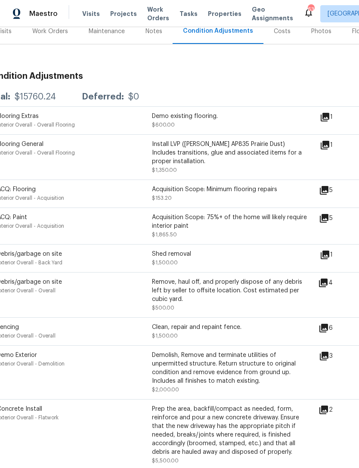
click at [330, 259] on icon at bounding box center [325, 255] width 9 height 9
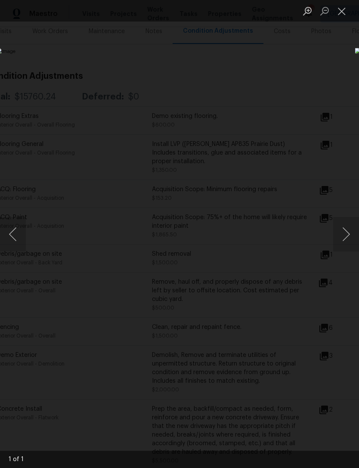
click at [344, 9] on button "Close lightbox" at bounding box center [342, 10] width 17 height 15
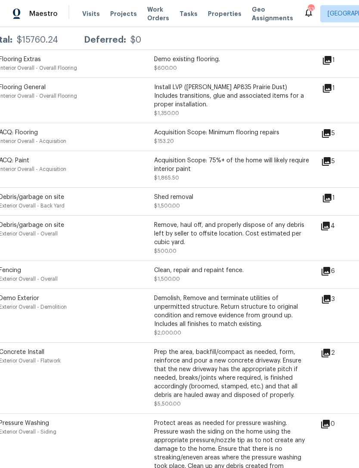
scroll to position [179, 10]
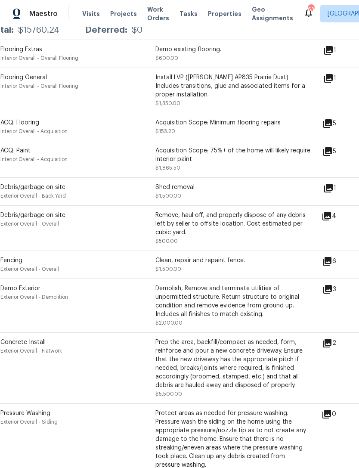
click at [332, 264] on icon at bounding box center [327, 261] width 9 height 9
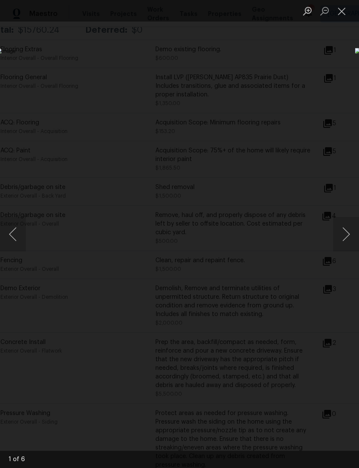
click at [351, 236] on button "Next image" at bounding box center [347, 234] width 26 height 34
click at [347, 232] on button "Next image" at bounding box center [347, 234] width 26 height 34
click at [342, 12] on button "Close lightbox" at bounding box center [342, 10] width 17 height 15
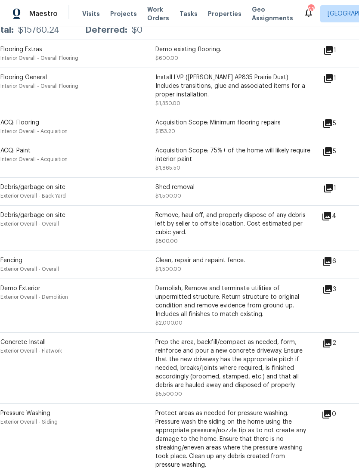
click at [332, 293] on icon at bounding box center [328, 289] width 9 height 9
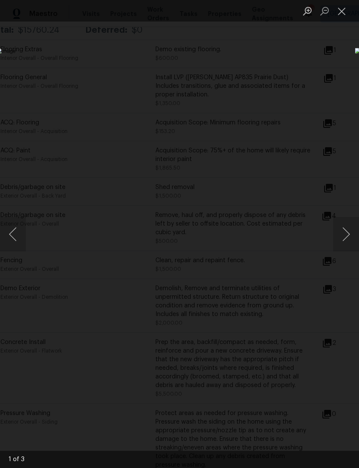
click at [345, 234] on button "Next image" at bounding box center [347, 234] width 26 height 34
click at [347, 237] on button "Next image" at bounding box center [347, 234] width 26 height 34
click at [347, 236] on button "Next image" at bounding box center [347, 234] width 26 height 34
click at [347, 8] on button "Close lightbox" at bounding box center [342, 10] width 17 height 15
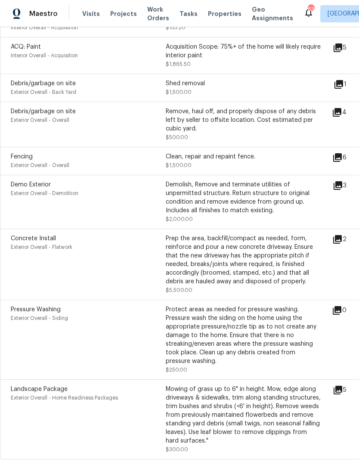
scroll to position [283, 0]
click at [341, 240] on icon at bounding box center [338, 239] width 9 height 9
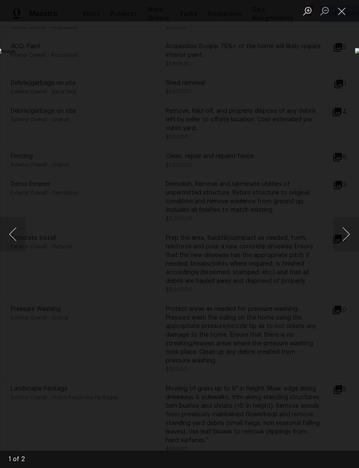
click at [345, 231] on button "Next image" at bounding box center [347, 234] width 26 height 34
click at [345, 235] on button "Next image" at bounding box center [347, 234] width 26 height 34
click at [344, 12] on button "Close lightbox" at bounding box center [342, 10] width 17 height 15
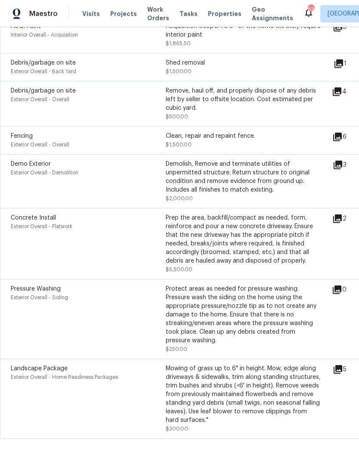
scroll to position [303, 0]
click at [343, 375] on icon at bounding box center [338, 370] width 9 height 9
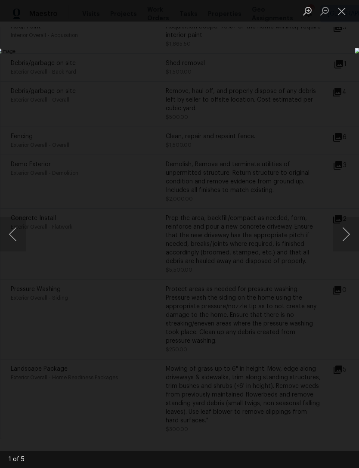
click at [346, 230] on button "Next image" at bounding box center [347, 234] width 26 height 34
click at [286, 46] on div "Lightbox" at bounding box center [179, 234] width 359 height 468
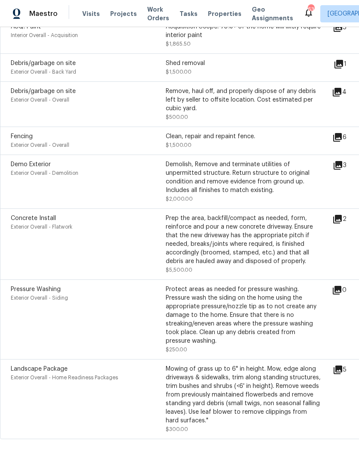
click at [341, 375] on icon at bounding box center [338, 370] width 10 height 10
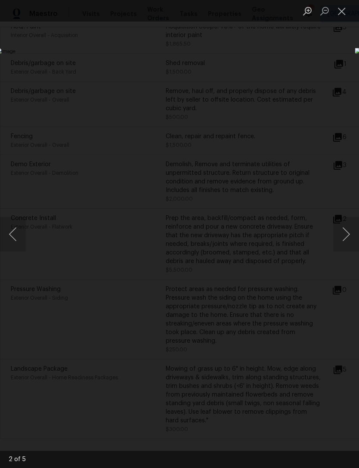
click at [345, 234] on button "Next image" at bounding box center [347, 234] width 26 height 34
click at [349, 233] on button "Next image" at bounding box center [347, 234] width 26 height 34
click at [347, 234] on button "Next image" at bounding box center [347, 234] width 26 height 34
click at [346, 236] on button "Next image" at bounding box center [347, 234] width 26 height 34
click at [346, 7] on button "Close lightbox" at bounding box center [342, 10] width 17 height 15
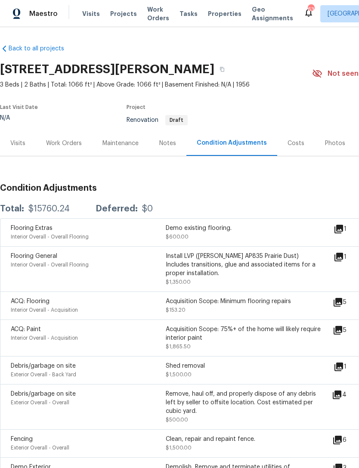
scroll to position [0, 0]
click at [65, 149] on div "Work Orders" at bounding box center [64, 143] width 56 height 25
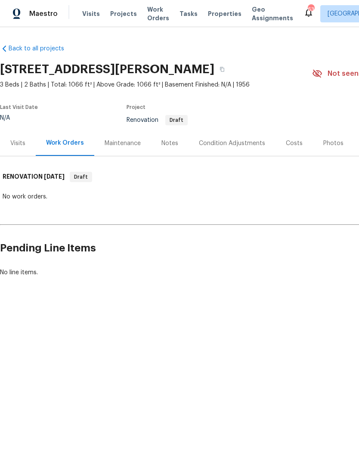
click at [17, 141] on div "Visits" at bounding box center [17, 143] width 15 height 9
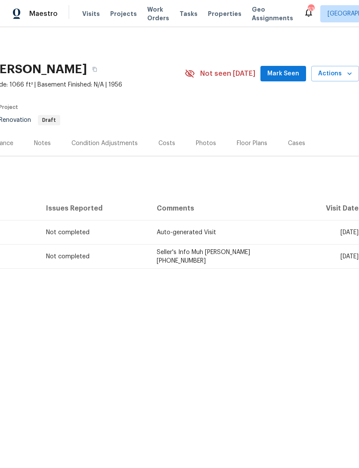
scroll to position [0, 128]
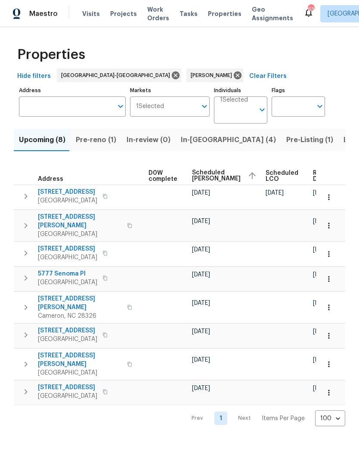
scroll to position [0, 227]
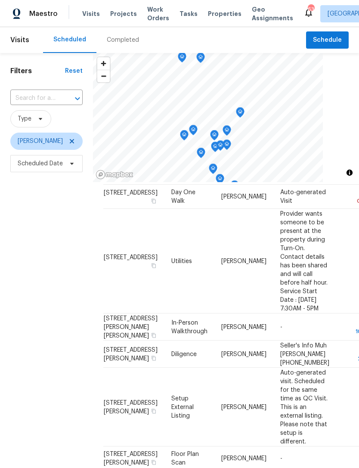
scroll to position [31, 0]
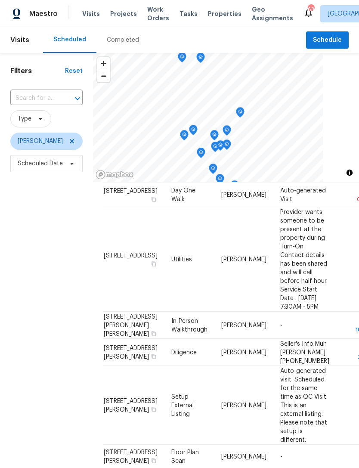
click at [138, 339] on td "[STREET_ADDRESS][PERSON_NAME][PERSON_NAME]" at bounding box center [133, 325] width 61 height 27
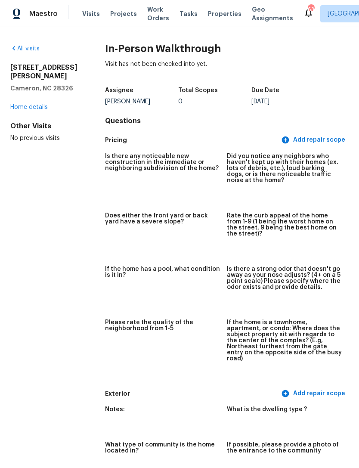
click at [32, 104] on link "Home details" at bounding box center [28, 107] width 37 height 6
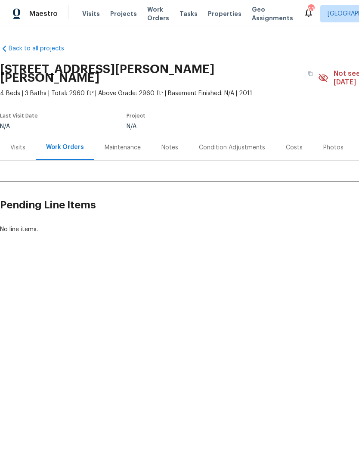
click at [19, 144] on div "Visits" at bounding box center [17, 148] width 15 height 9
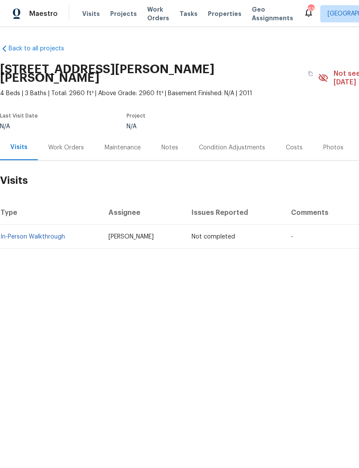
click at [63, 144] on div "Work Orders" at bounding box center [66, 148] width 36 height 9
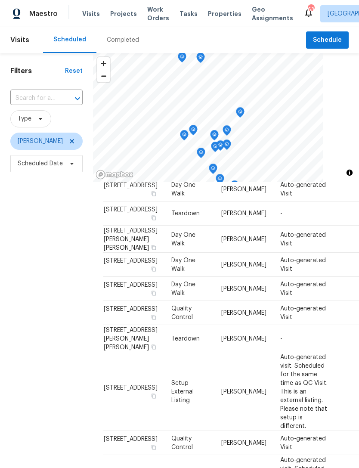
scroll to position [713, 0]
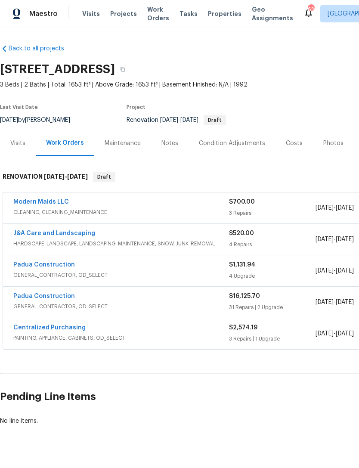
click at [60, 297] on link "Padua Construction" at bounding box center [44, 297] width 62 height 6
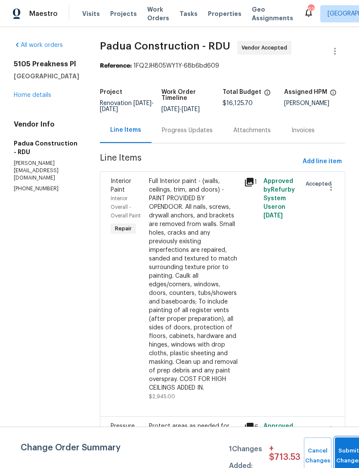
click at [344, 443] on button "Submit Changes" at bounding box center [349, 456] width 28 height 37
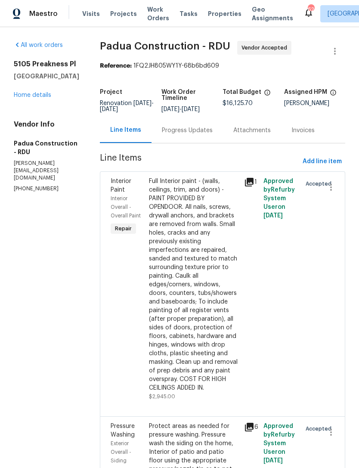
click at [29, 98] on link "Home details" at bounding box center [32, 95] width 37 height 6
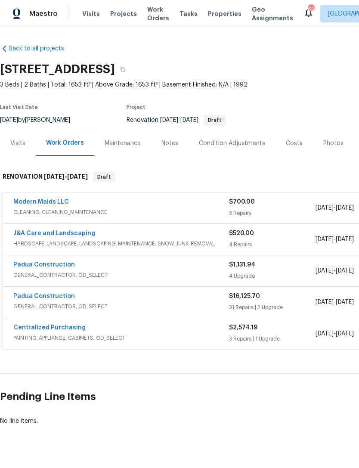
click at [74, 330] on link "Centralized Purchasing" at bounding box center [49, 328] width 72 height 6
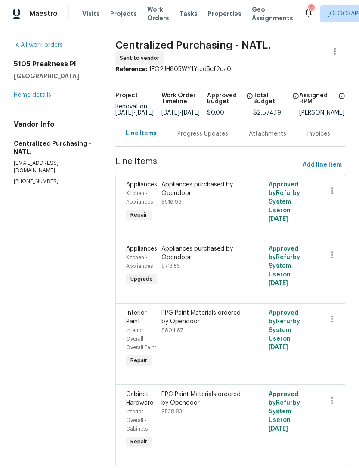
click at [23, 98] on link "Home details" at bounding box center [32, 95] width 37 height 6
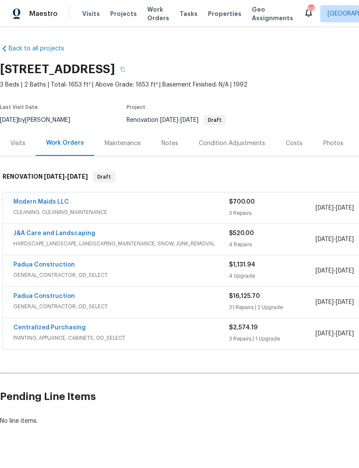
click at [291, 144] on div "Costs" at bounding box center [294, 143] width 17 height 9
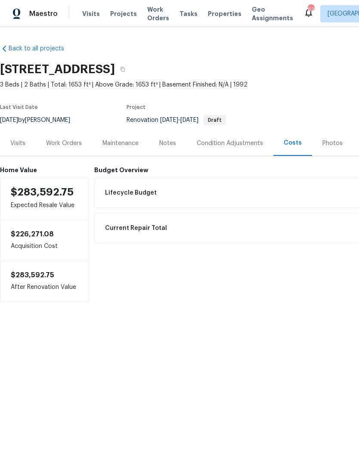
click at [70, 141] on div "Work Orders" at bounding box center [64, 143] width 36 height 9
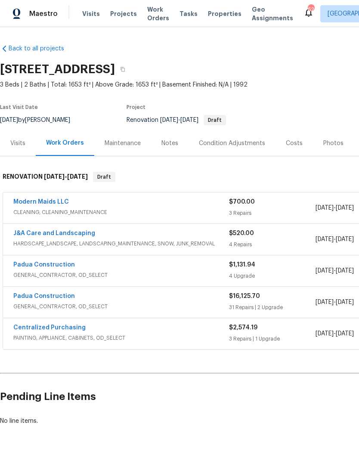
click at [169, 142] on div "Notes" at bounding box center [170, 143] width 17 height 9
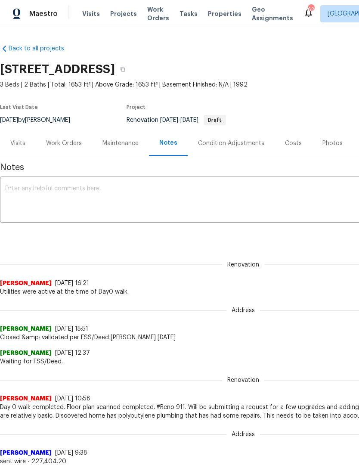
click at [61, 141] on div "Work Orders" at bounding box center [64, 143] width 36 height 9
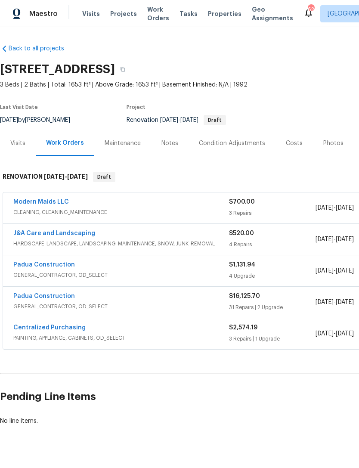
click at [58, 294] on link "Padua Construction" at bounding box center [44, 297] width 62 height 6
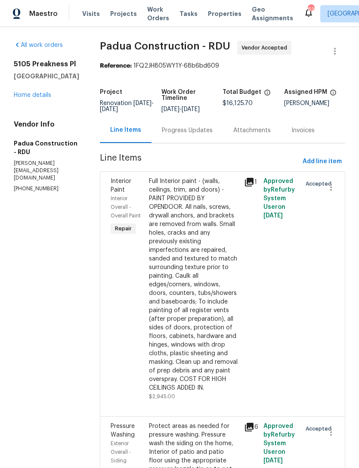
click at [182, 132] on div "Progress Updates" at bounding box center [187, 130] width 51 height 9
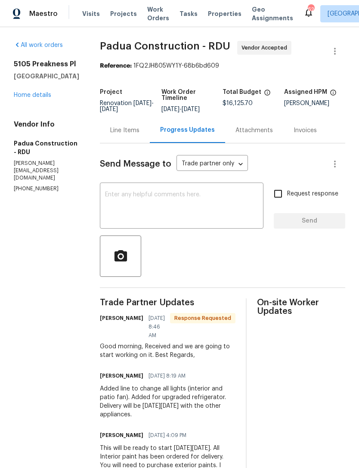
click at [200, 207] on textarea at bounding box center [181, 207] width 153 height 30
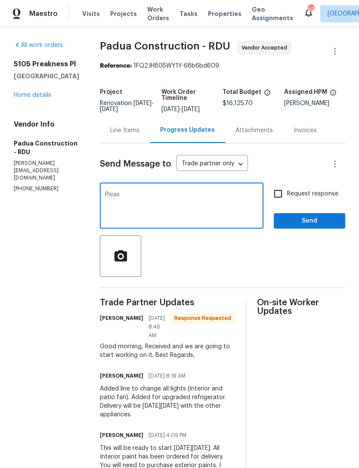
type textarea "Plea"
click at [37, 98] on link "Home details" at bounding box center [32, 95] width 37 height 6
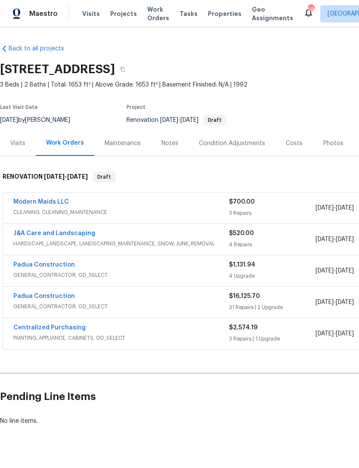
click at [295, 141] on div "Costs" at bounding box center [294, 143] width 17 height 9
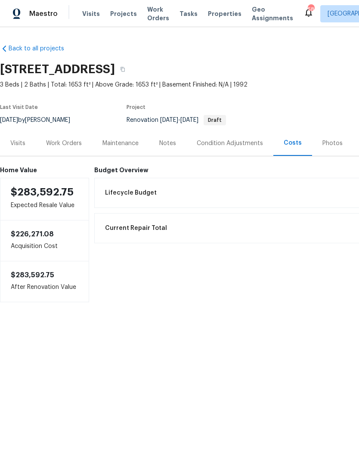
click at [68, 145] on div "Work Orders" at bounding box center [64, 143] width 36 height 9
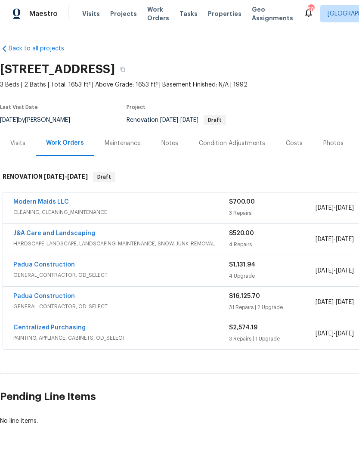
click at [175, 1] on div "Maestro Visits Projects Work Orders Tasks Properties Geo Assignments 58 [GEOGRA…" at bounding box center [179, 13] width 359 height 27
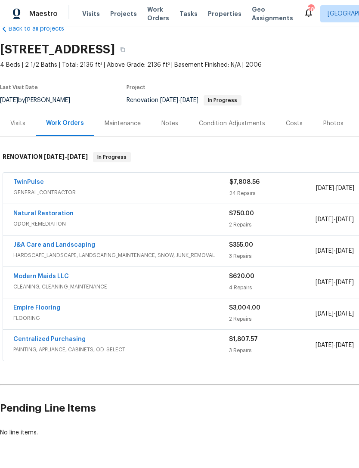
scroll to position [19, 0]
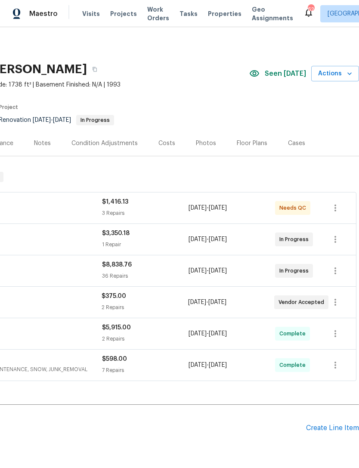
scroll to position [0, 128]
click at [159, 141] on div "Costs" at bounding box center [167, 143] width 17 height 9
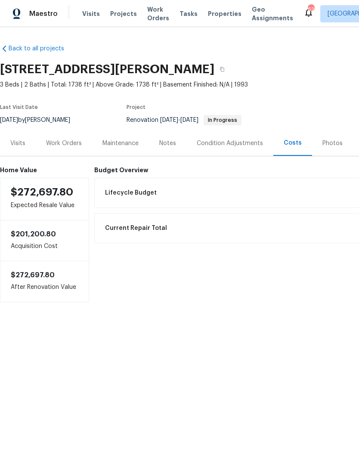
click at [59, 140] on div "Work Orders" at bounding box center [64, 143] width 36 height 9
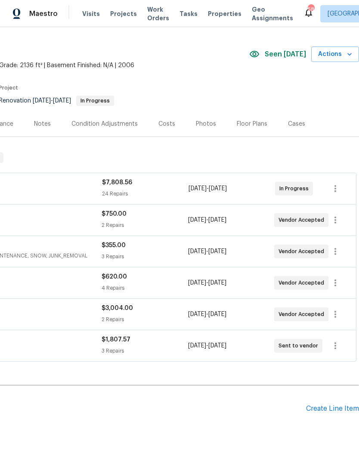
scroll to position [19, 128]
click at [168, 120] on div "Costs" at bounding box center [167, 124] width 17 height 9
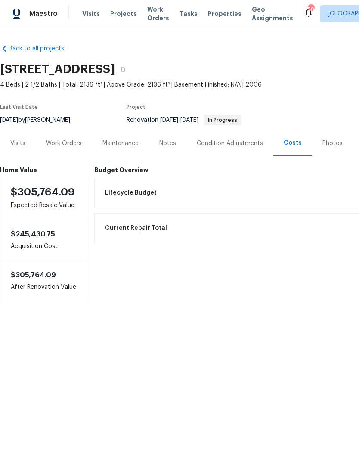
click at [68, 144] on div "Work Orders" at bounding box center [64, 143] width 36 height 9
